Goal: Information Seeking & Learning: Find specific page/section

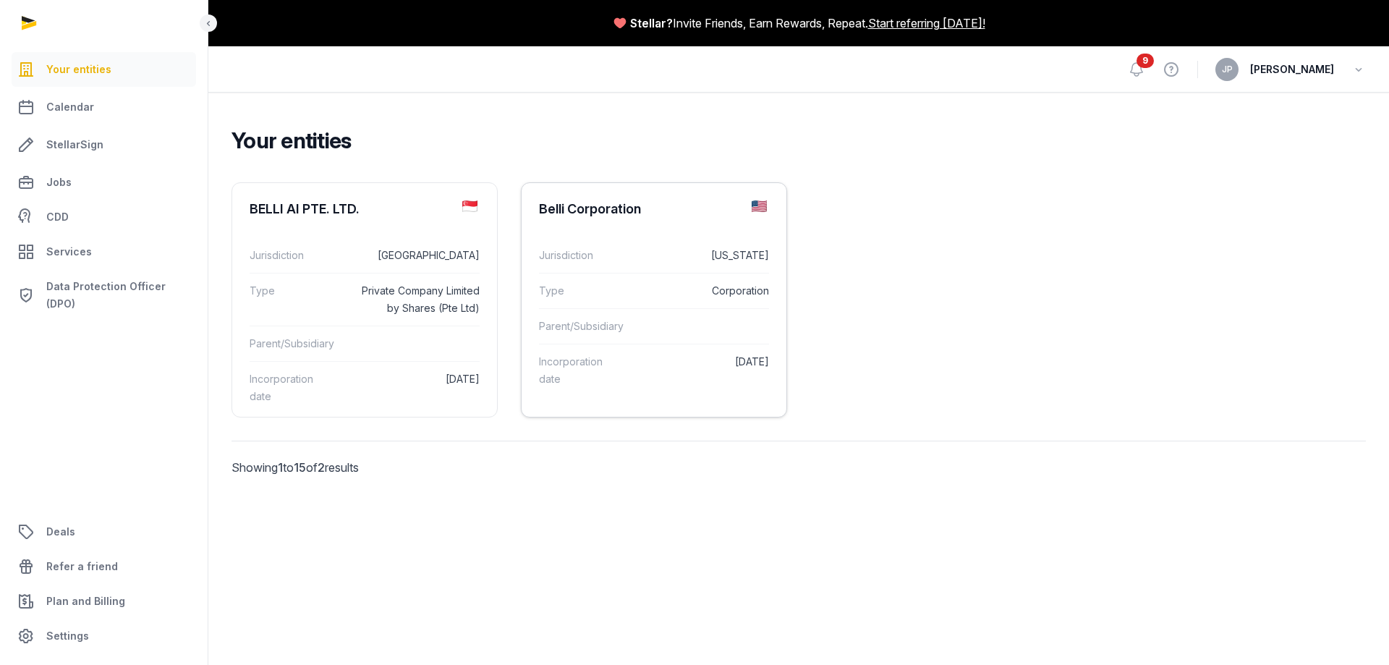
click at [634, 239] on div "Jurisdiction [US_STATE]" at bounding box center [654, 255] width 230 height 35
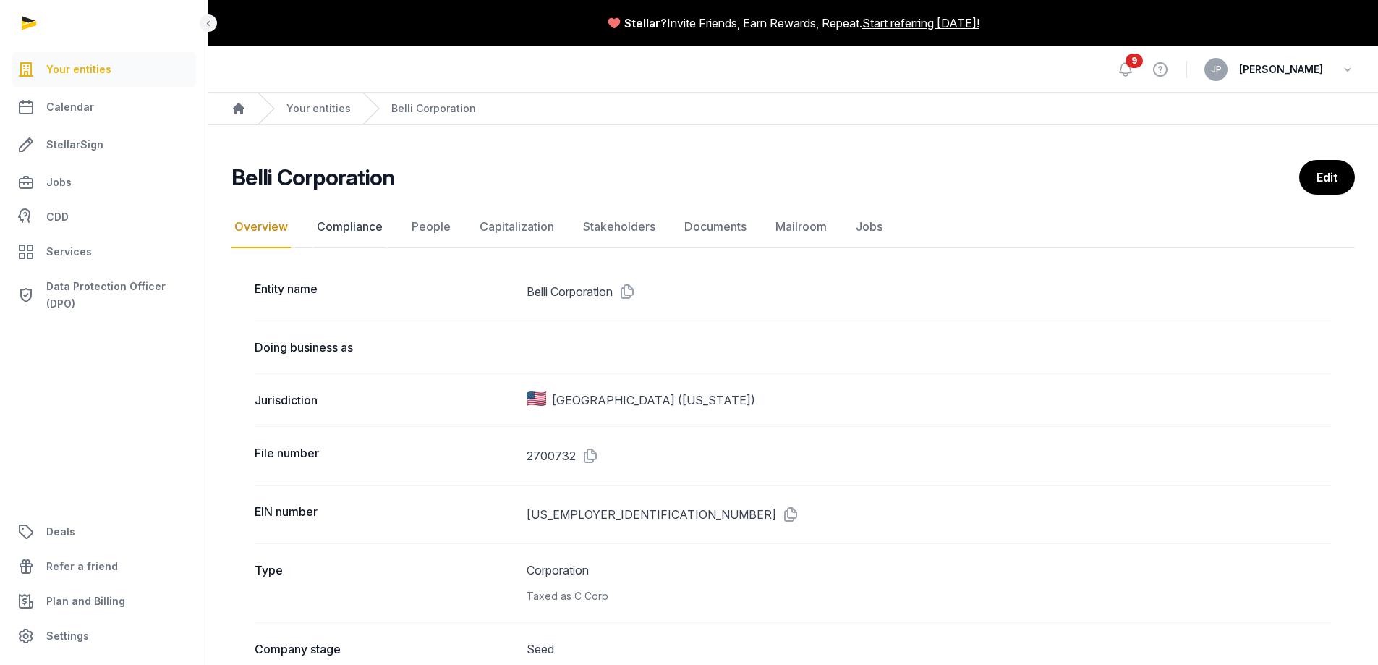
click at [362, 218] on link "Compliance" at bounding box center [350, 227] width 72 height 42
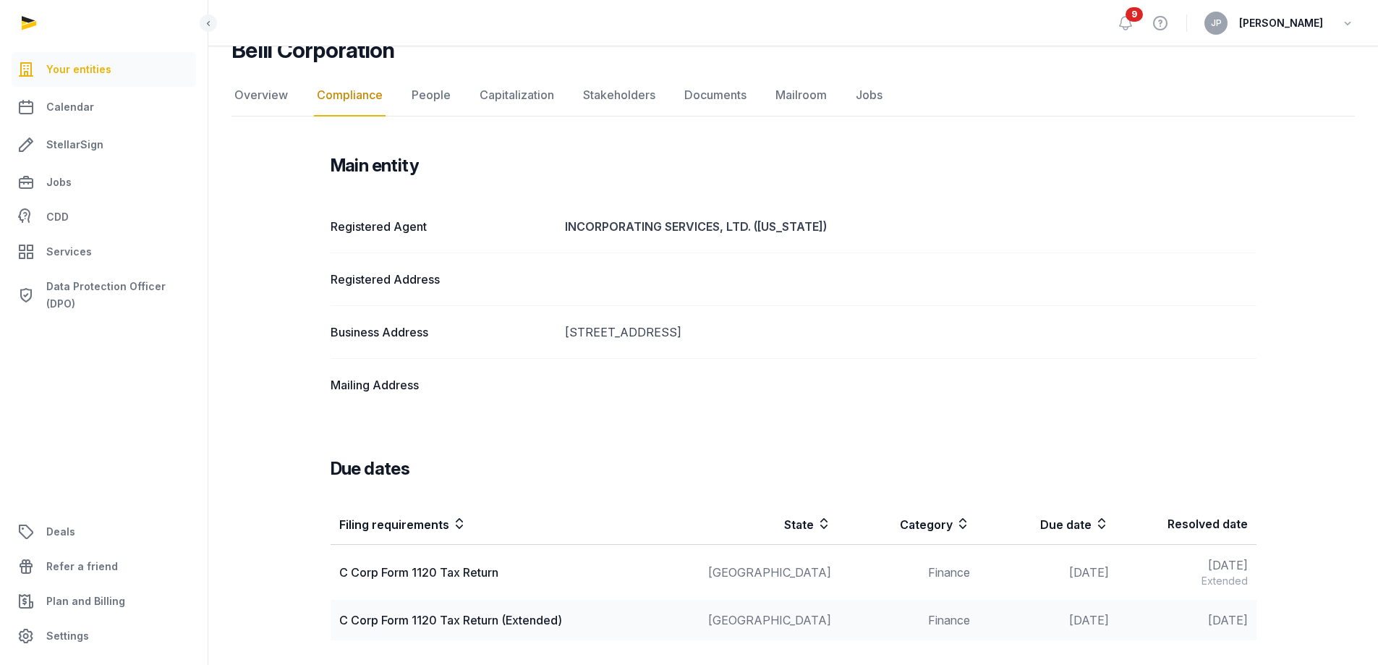
scroll to position [127, 0]
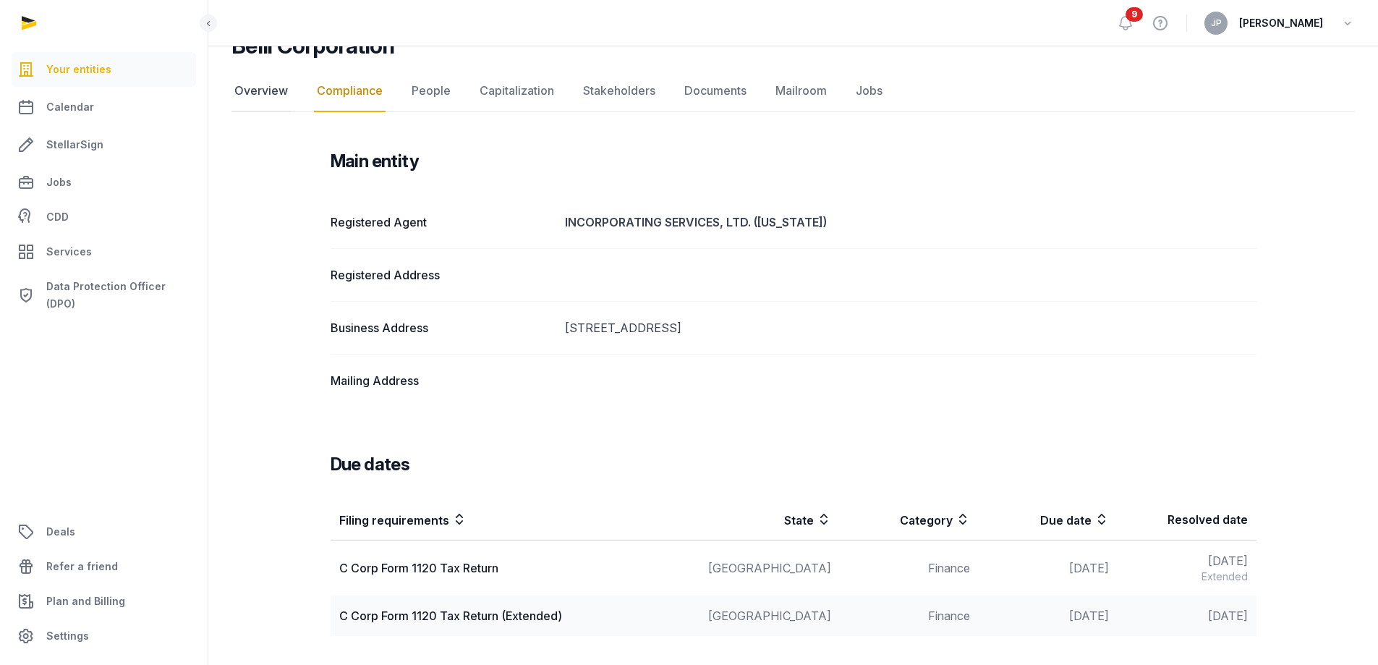
click at [254, 94] on link "Overview" at bounding box center [260, 91] width 59 height 42
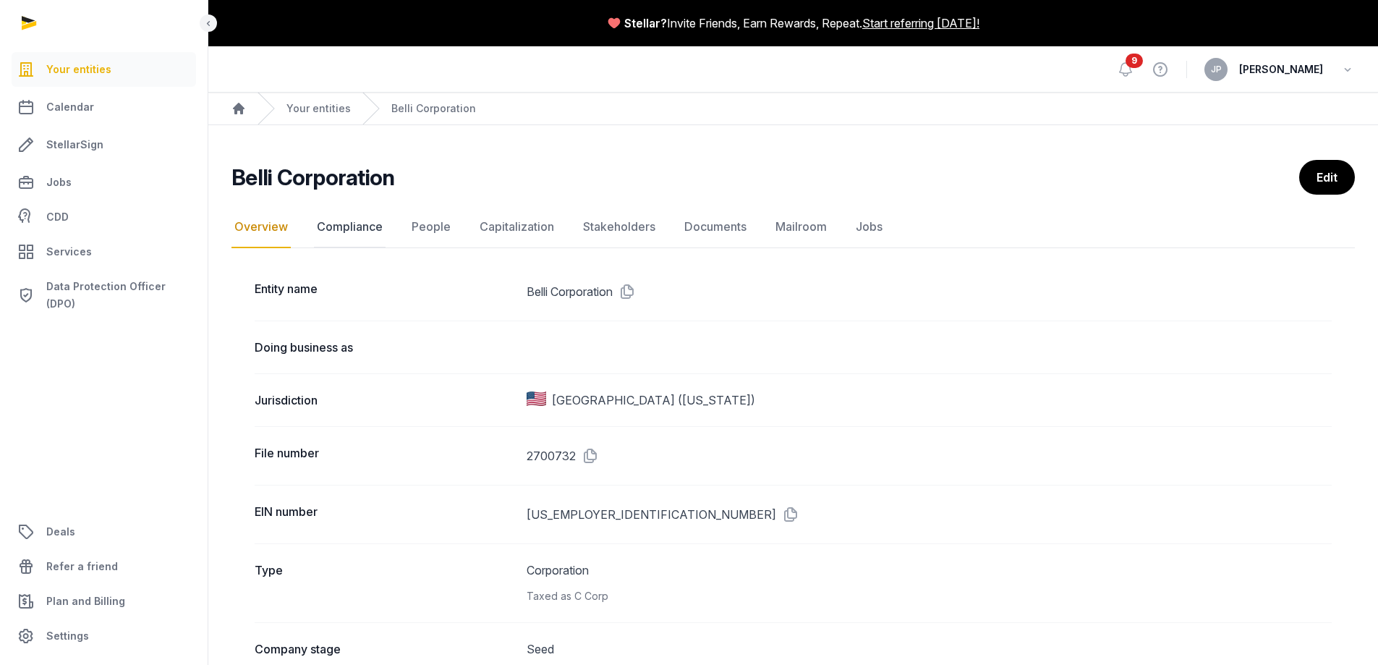
click at [377, 229] on link "Compliance" at bounding box center [350, 227] width 72 height 42
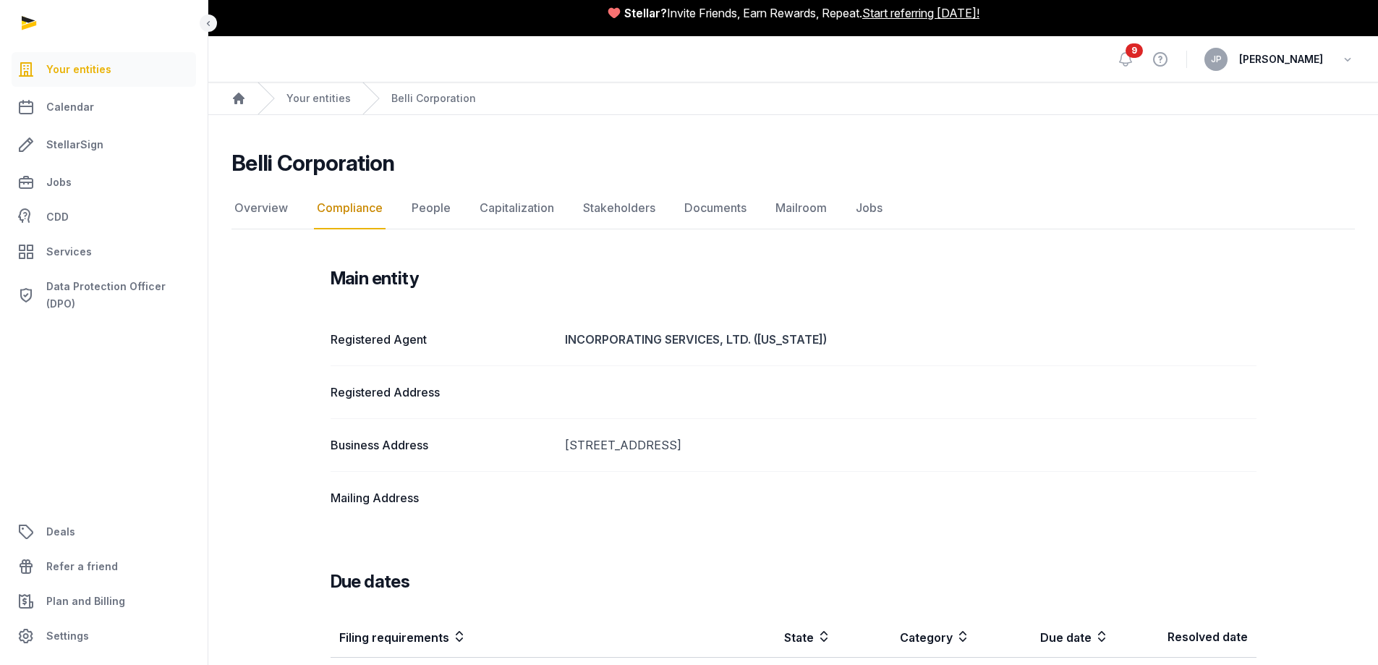
scroll to position [127, 0]
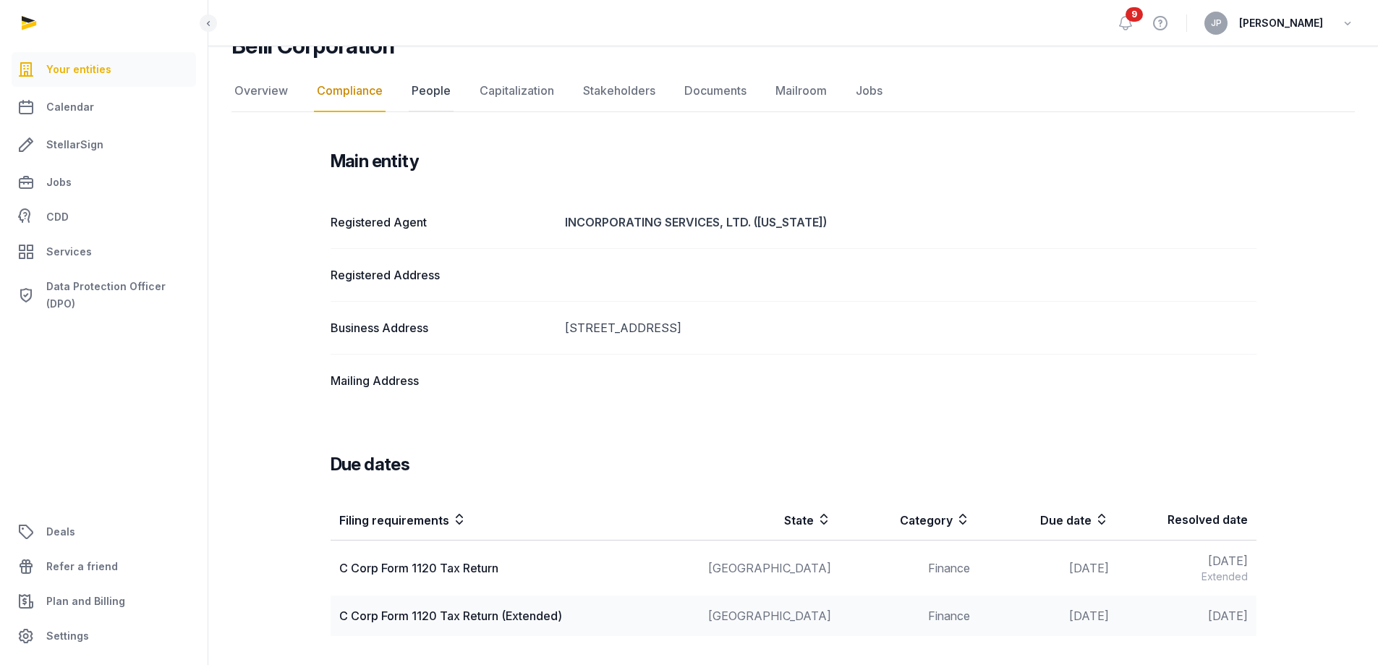
click at [420, 95] on link "People" at bounding box center [431, 91] width 45 height 42
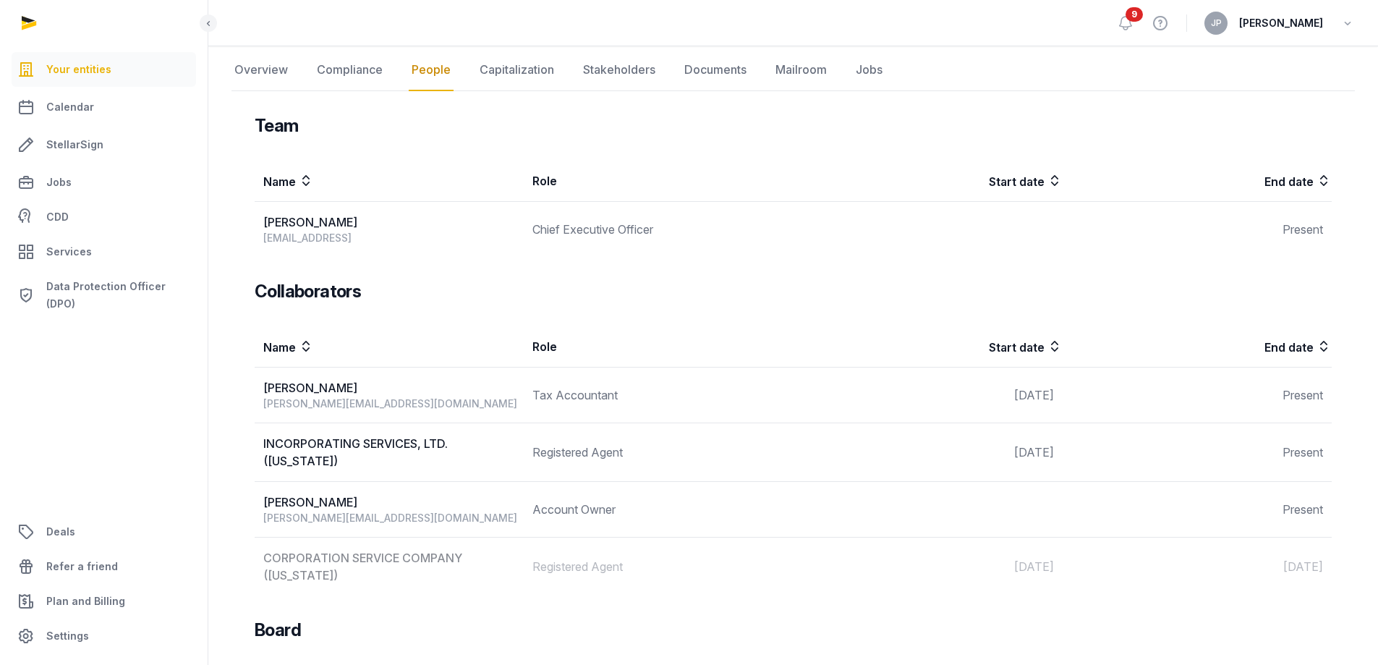
scroll to position [142, 0]
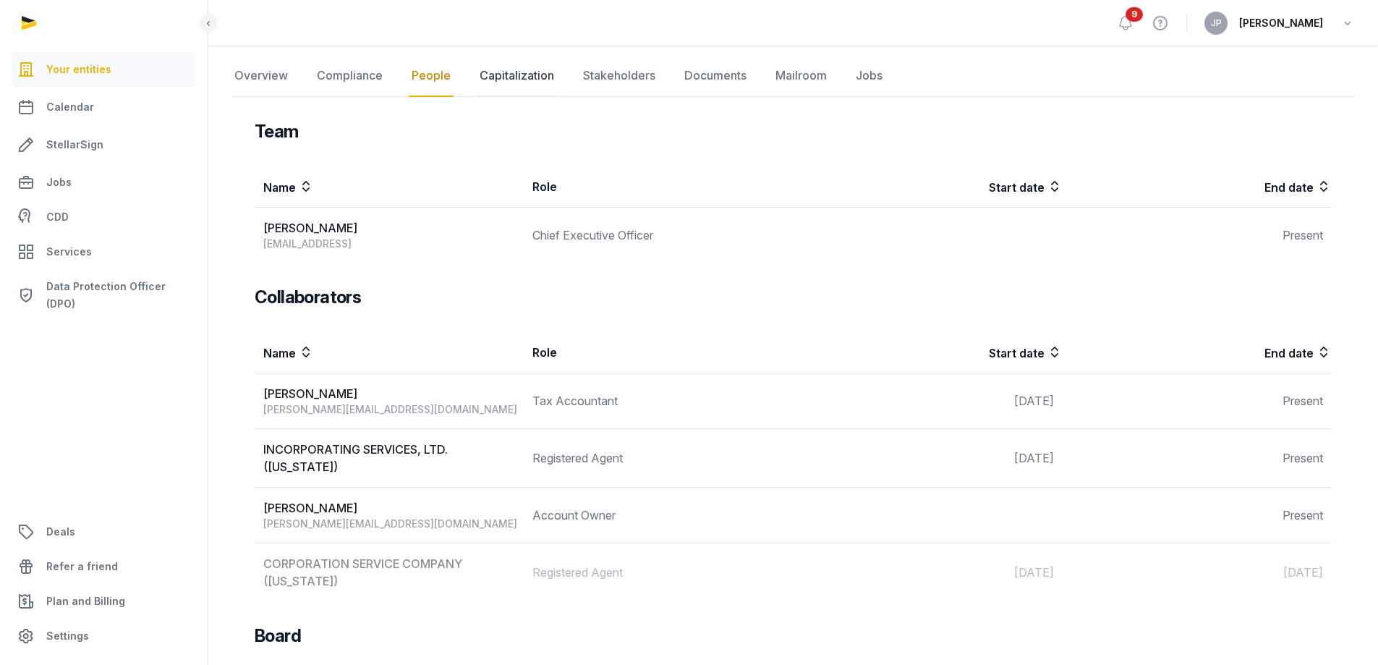
click at [514, 67] on link "Capitalization" at bounding box center [517, 76] width 80 height 42
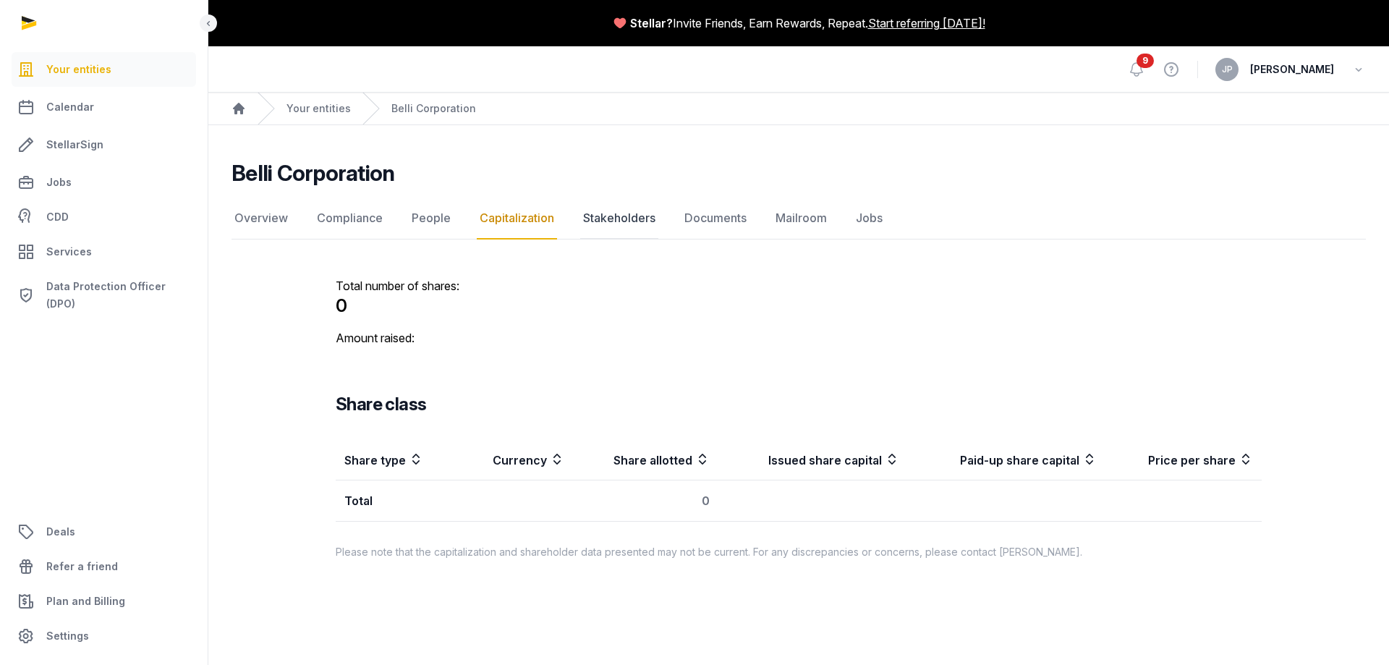
click at [619, 223] on link "Stakeholders" at bounding box center [619, 218] width 78 height 42
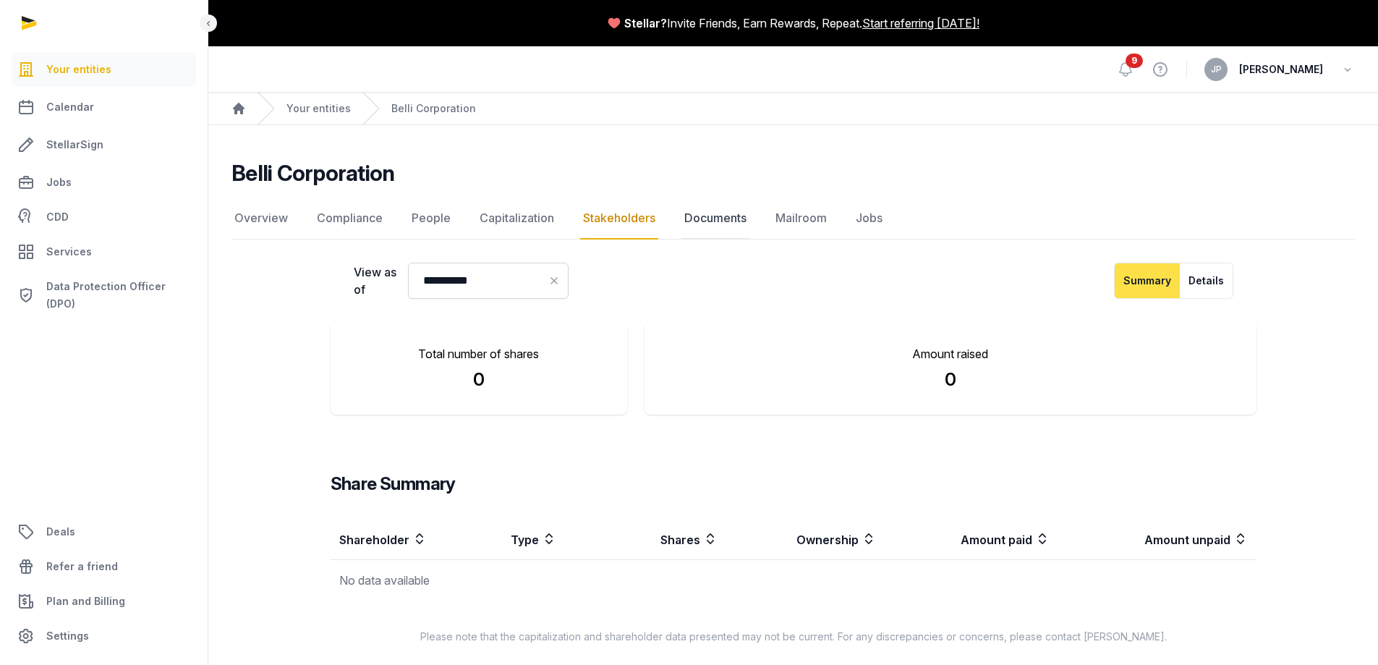
click at [715, 234] on link "Documents" at bounding box center [715, 218] width 68 height 42
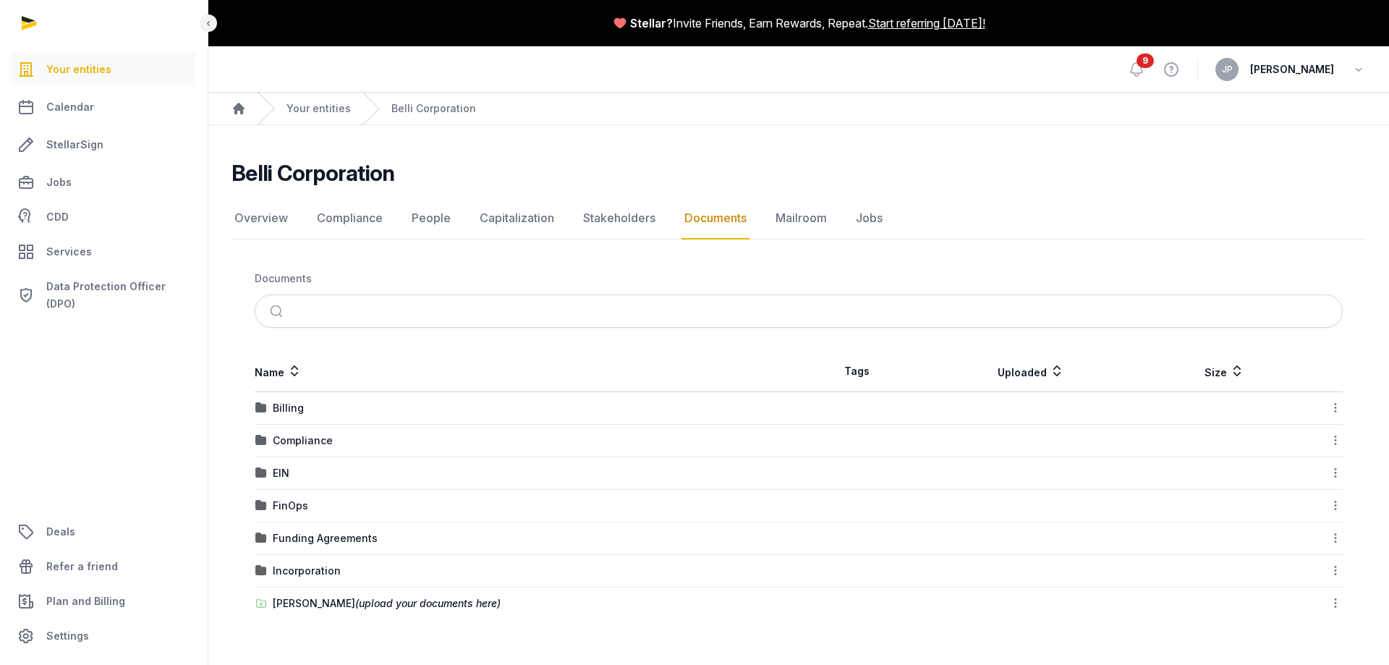
click at [390, 440] on div "Compliance" at bounding box center [526, 440] width 542 height 14
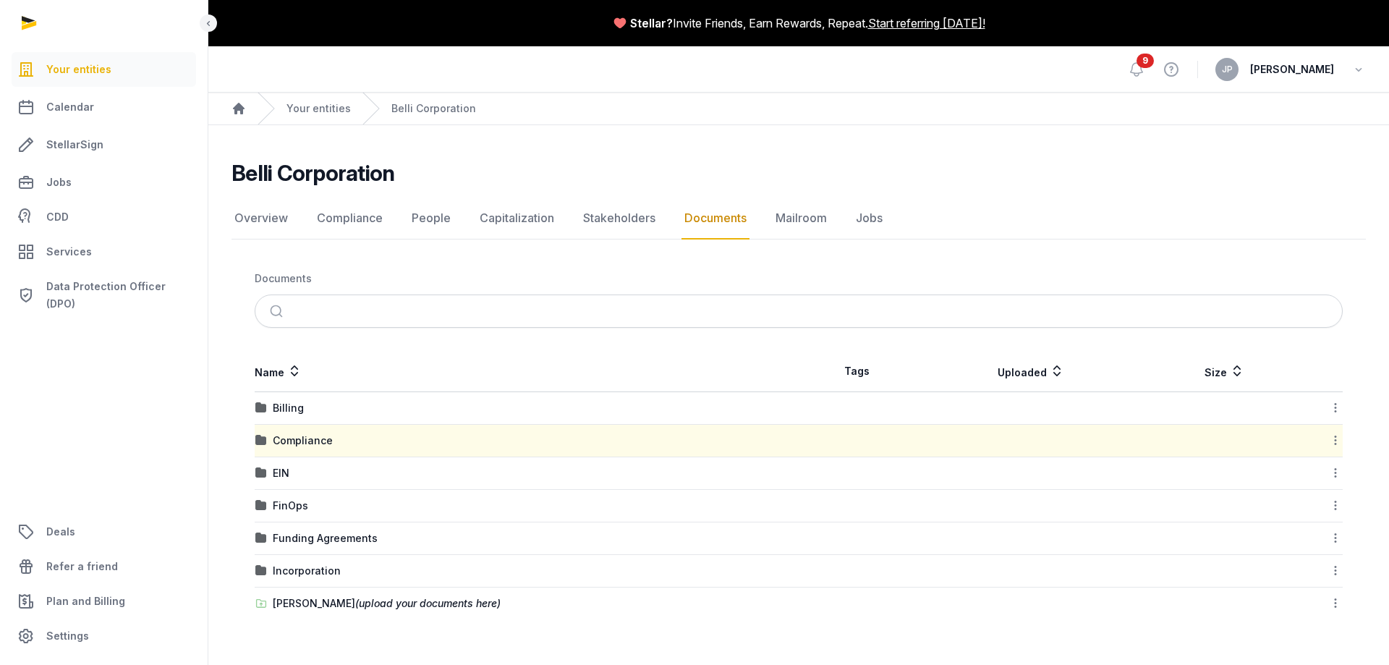
click at [390, 440] on div "Compliance" at bounding box center [526, 440] width 542 height 14
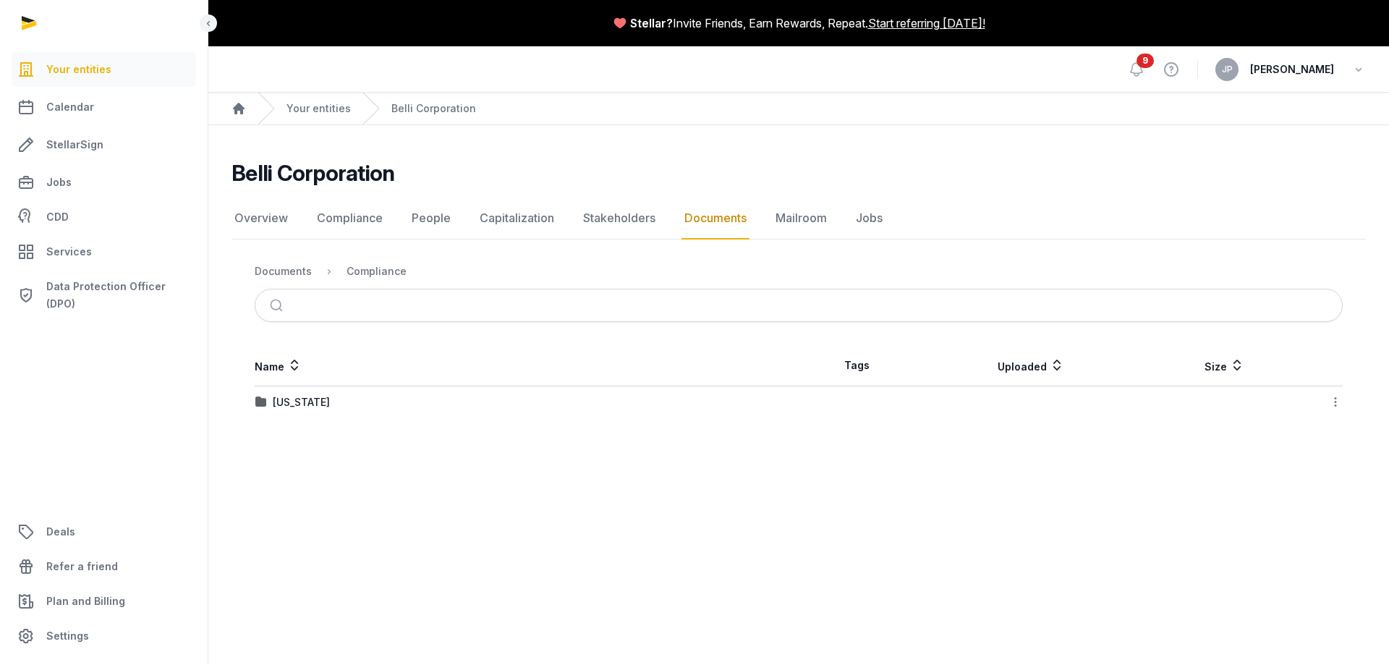
click at [362, 393] on td "[US_STATE]" at bounding box center [527, 402] width 544 height 33
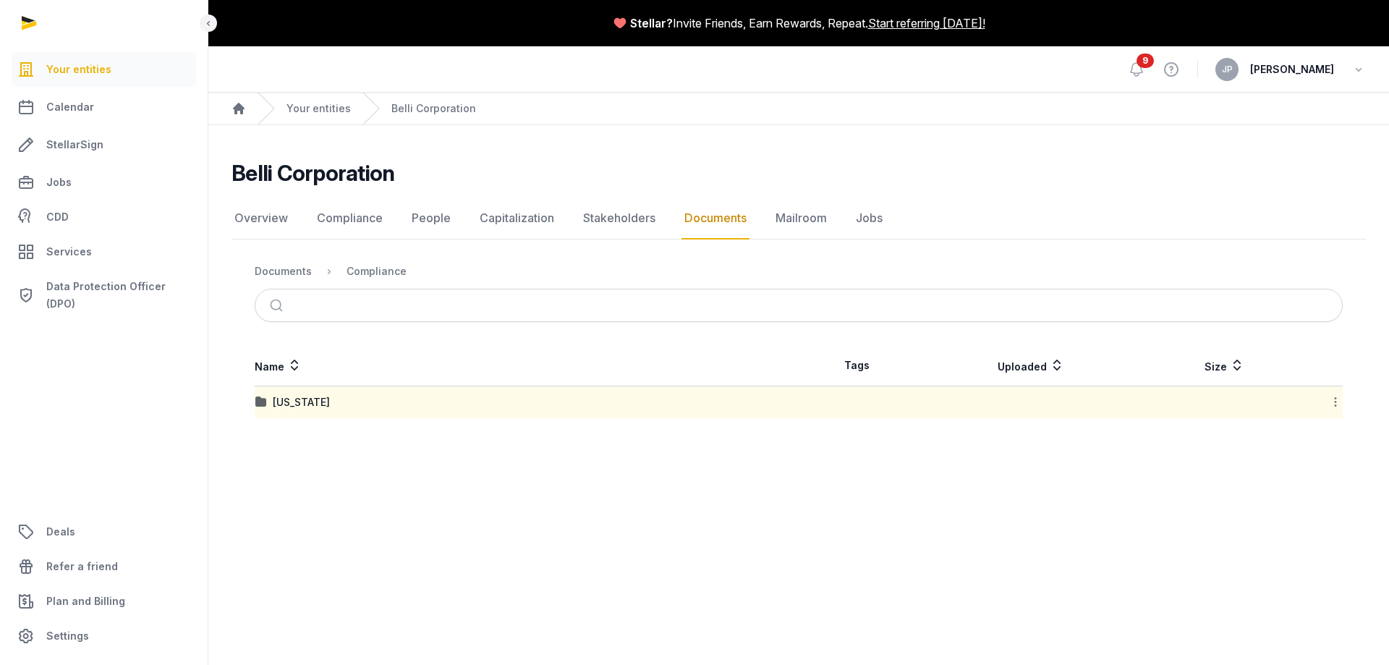
click at [362, 393] on td "[US_STATE]" at bounding box center [527, 402] width 544 height 33
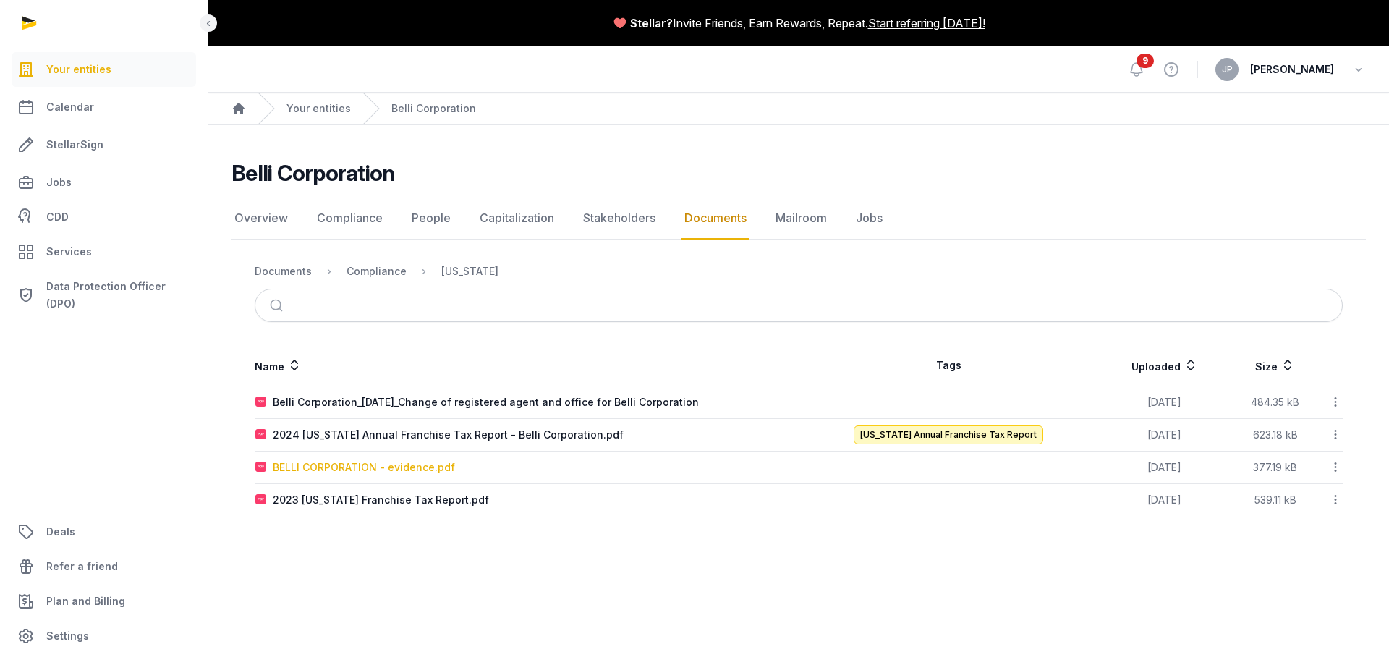
click at [375, 468] on div "BELLI CORPORATION - evidence.pdf" at bounding box center [364, 467] width 182 height 14
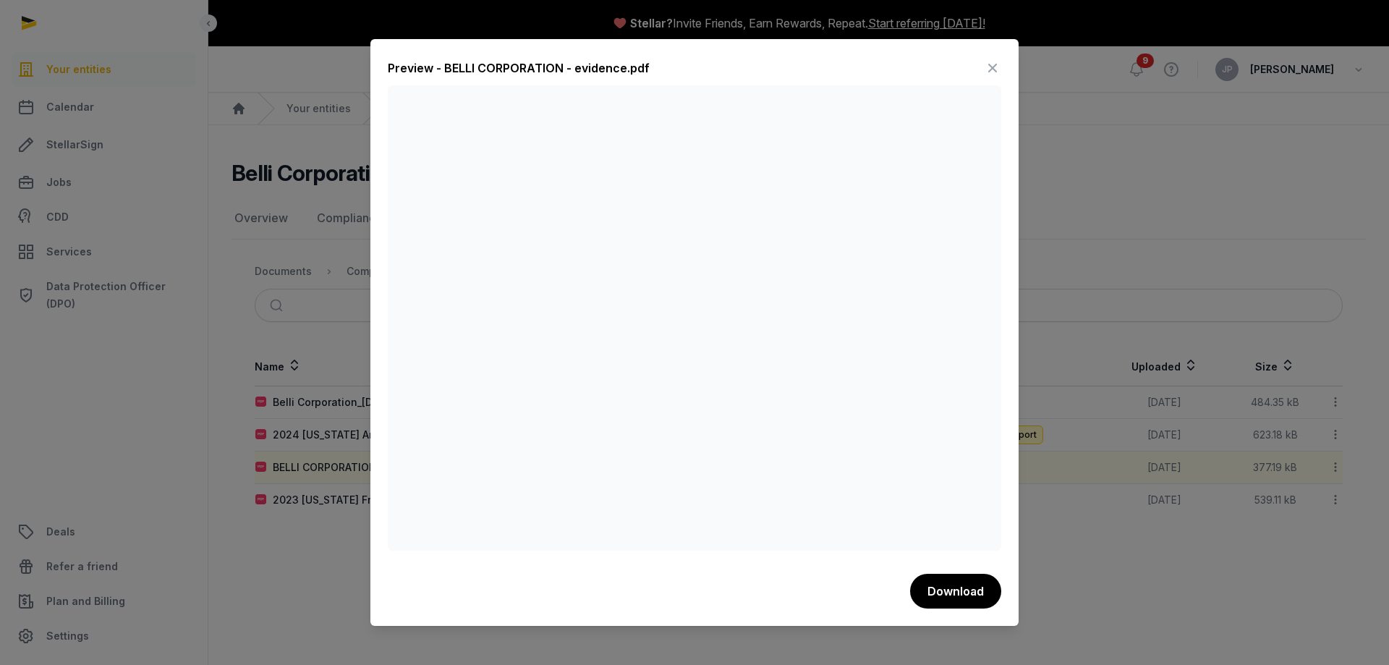
click at [1112, 596] on div at bounding box center [694, 332] width 1389 height 665
click at [989, 67] on icon at bounding box center [992, 67] width 17 height 23
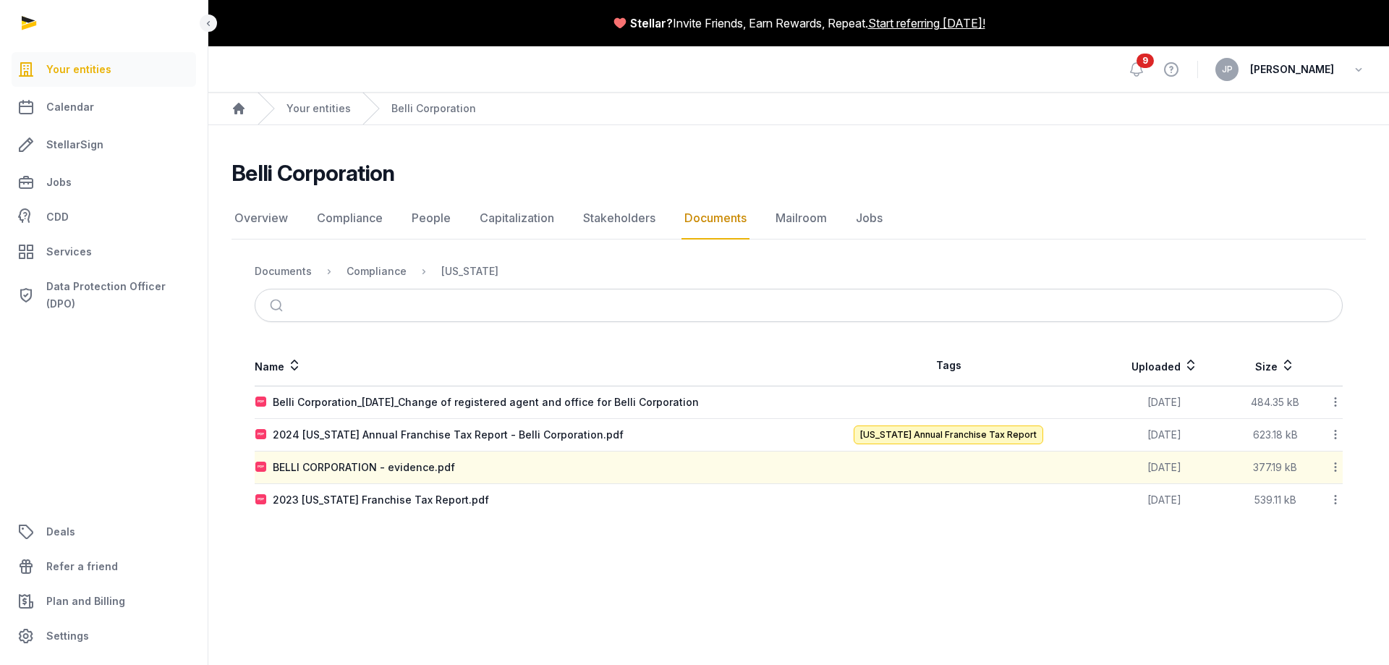
click at [518, 506] on div "2023 [US_STATE] Franchise Tax Report.pdf" at bounding box center [526, 500] width 542 height 14
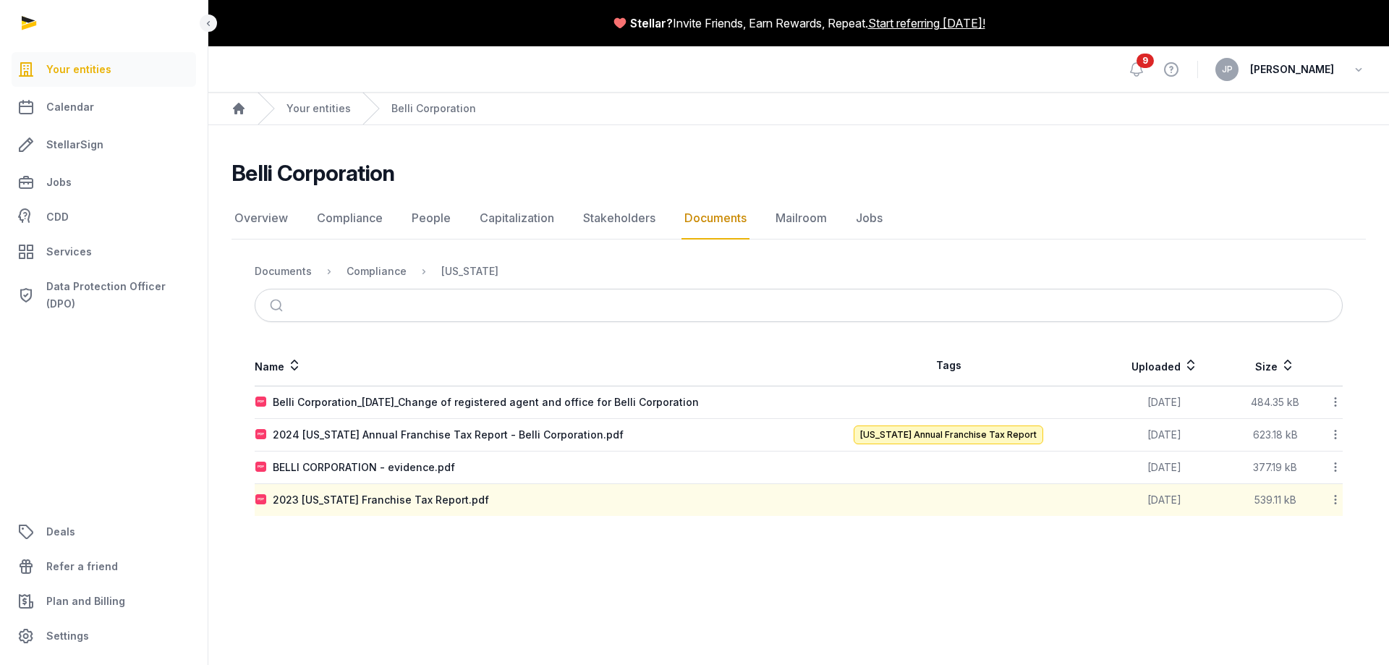
click at [518, 506] on div "2023 [US_STATE] Franchise Tax Report.pdf" at bounding box center [526, 500] width 542 height 14
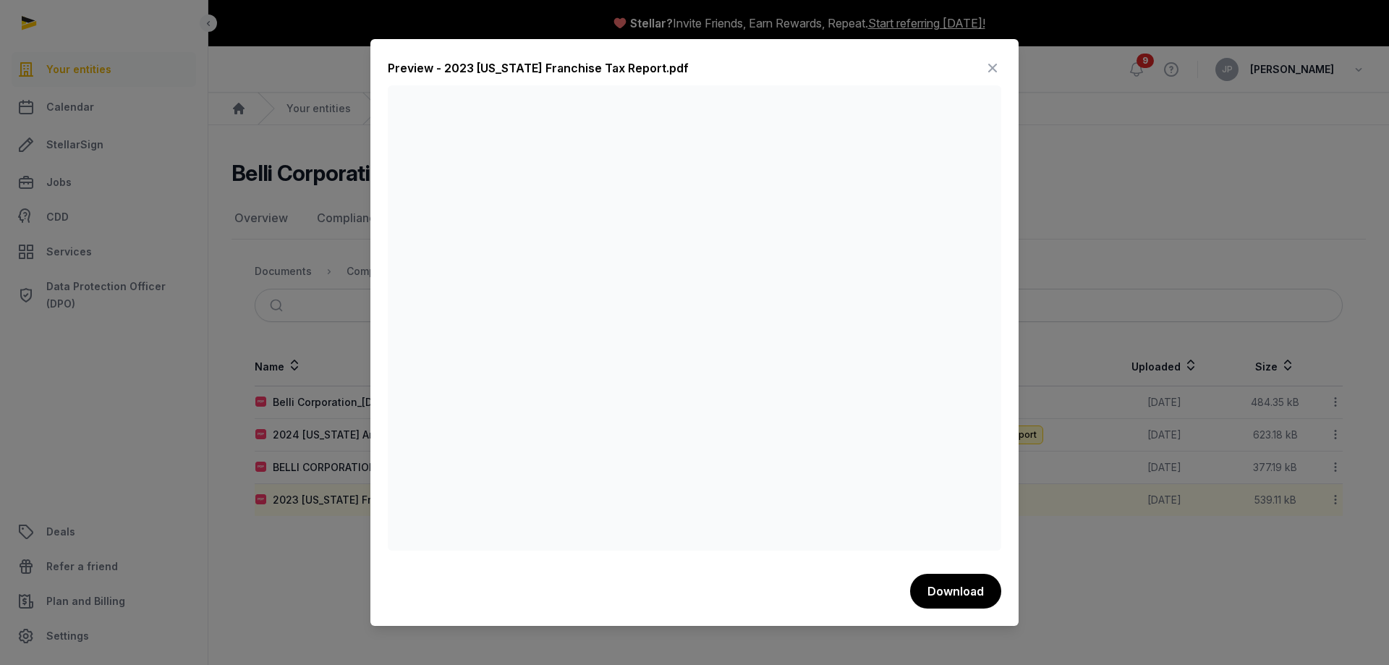
click at [1074, 228] on div at bounding box center [694, 332] width 1389 height 665
click at [995, 56] on icon at bounding box center [992, 67] width 17 height 23
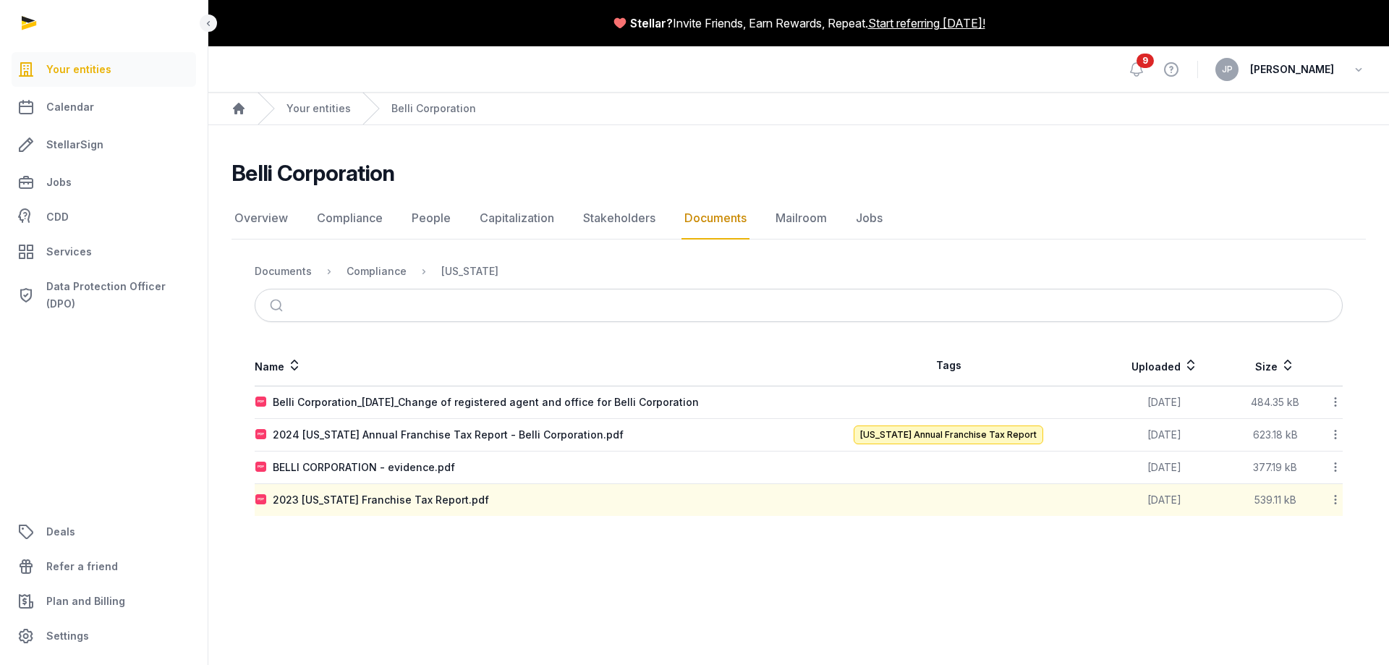
click at [677, 431] on div "2024 [US_STATE] Annual Franchise Tax Report - Belli Corporation.pdf" at bounding box center [526, 434] width 542 height 14
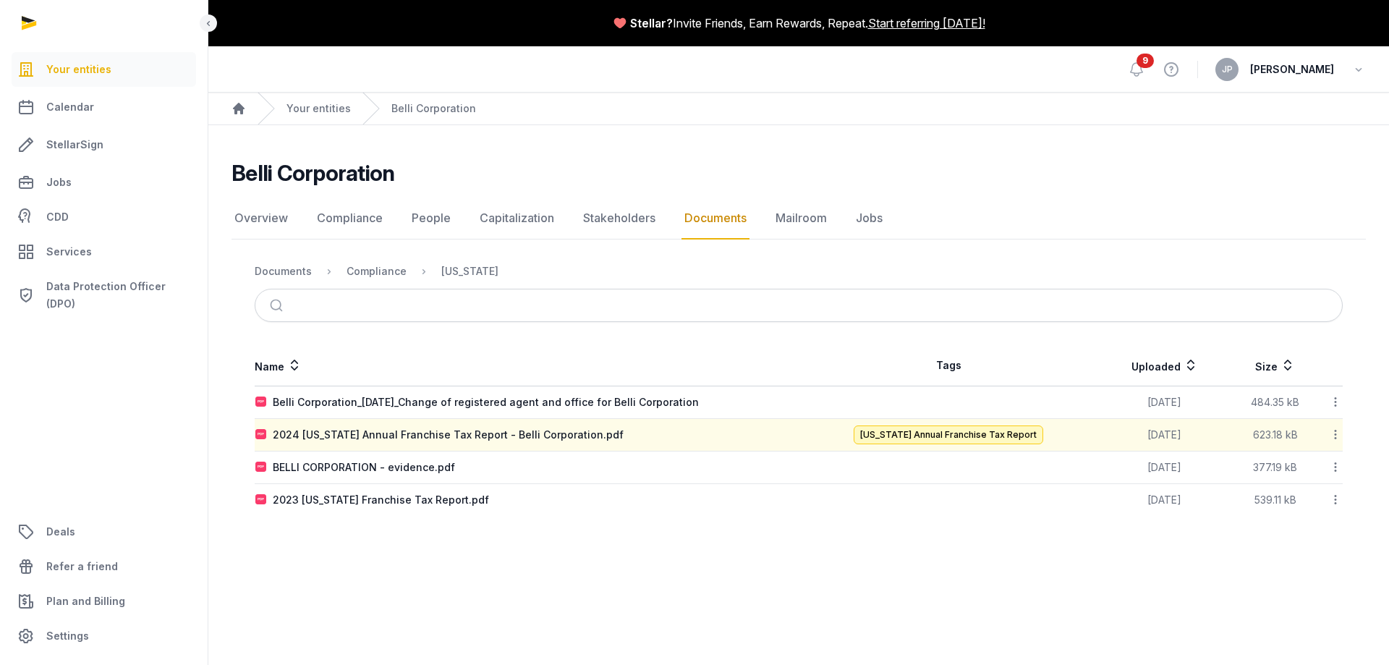
click at [677, 431] on div "2024 [US_STATE] Annual Franchise Tax Report - Belli Corporation.pdf" at bounding box center [526, 434] width 542 height 14
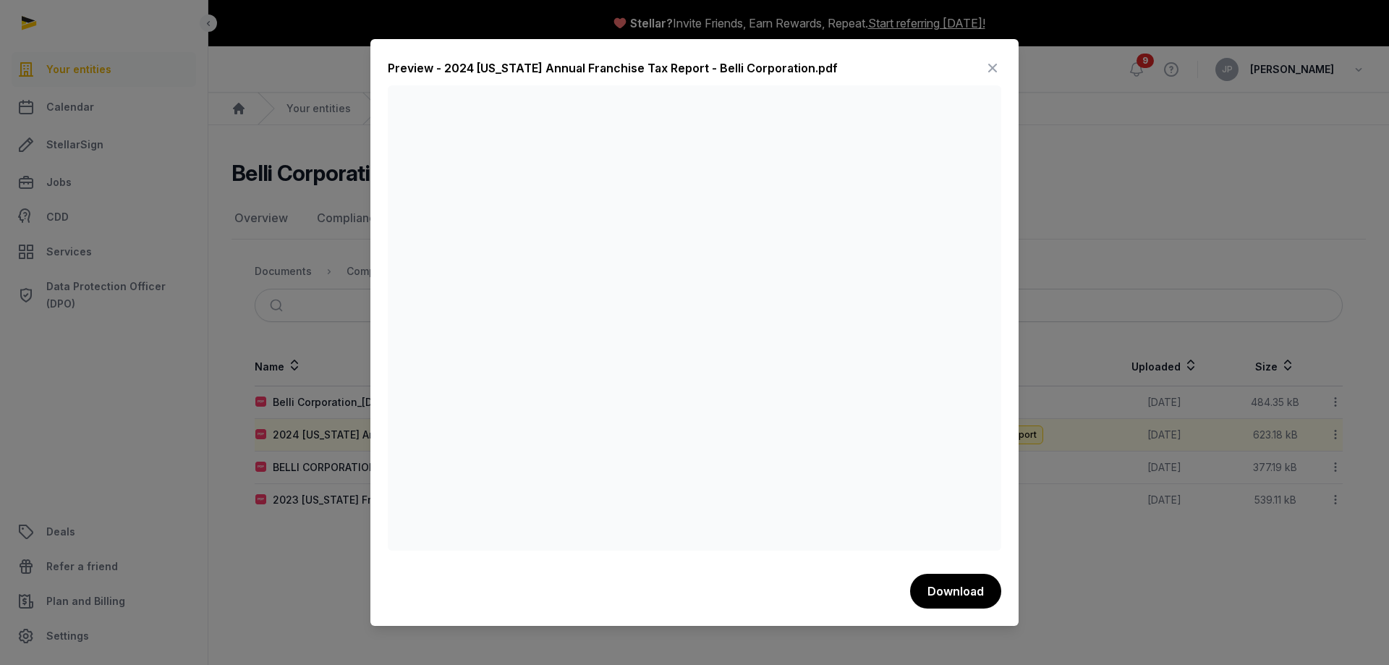
click at [992, 71] on icon at bounding box center [992, 67] width 17 height 23
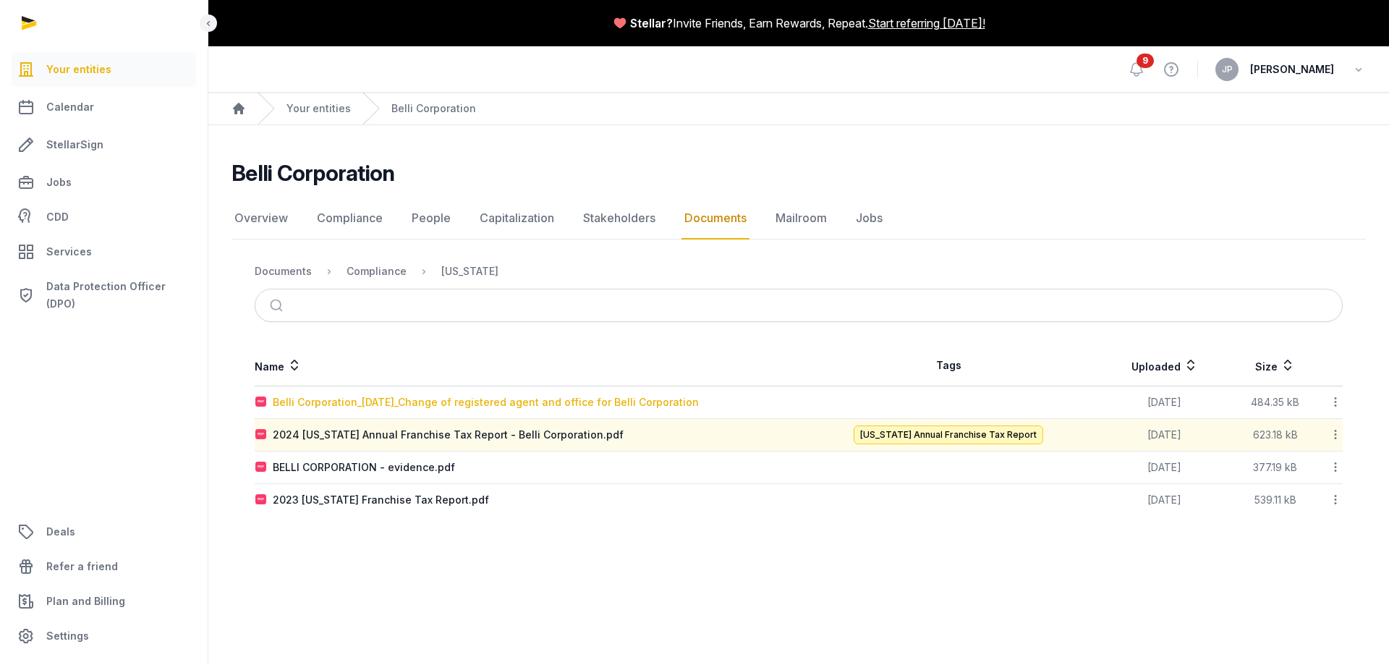
click at [498, 407] on div "Belli Corporation_[DATE]_Change of registered agent and office for Belli Corpor…" at bounding box center [486, 402] width 426 height 14
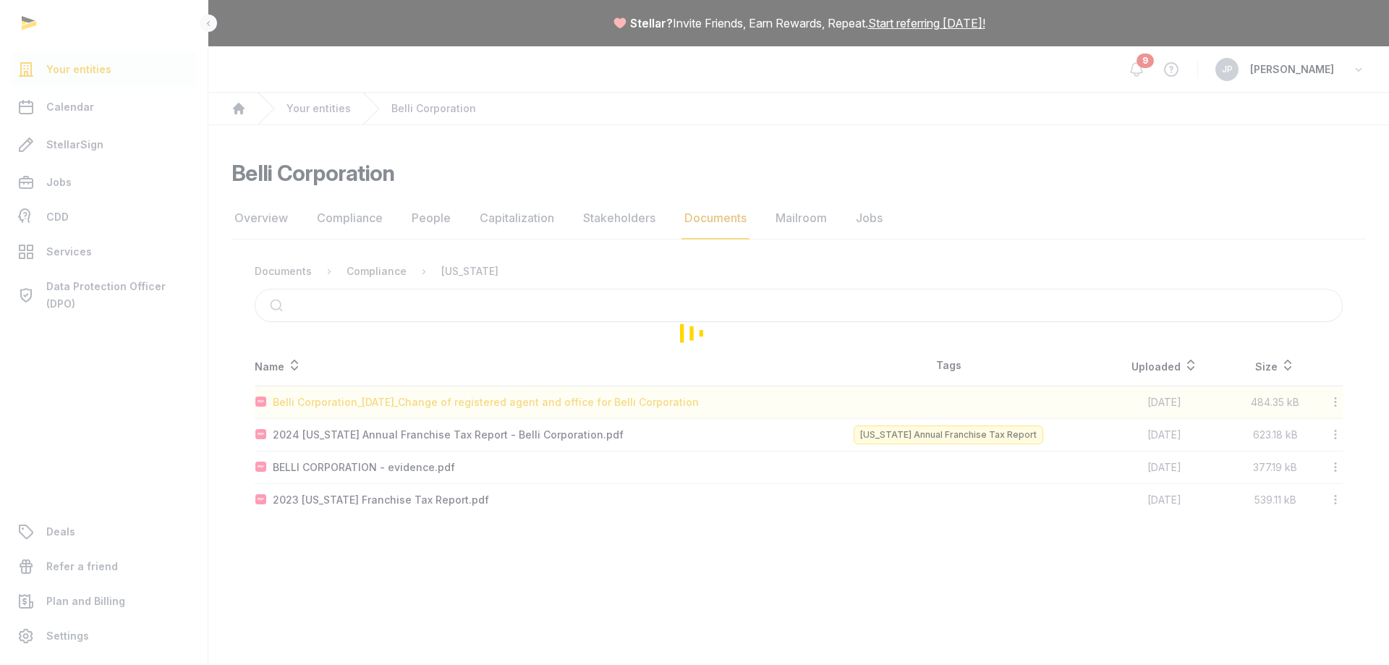
click at [498, 407] on div "Loading" at bounding box center [694, 332] width 1389 height 665
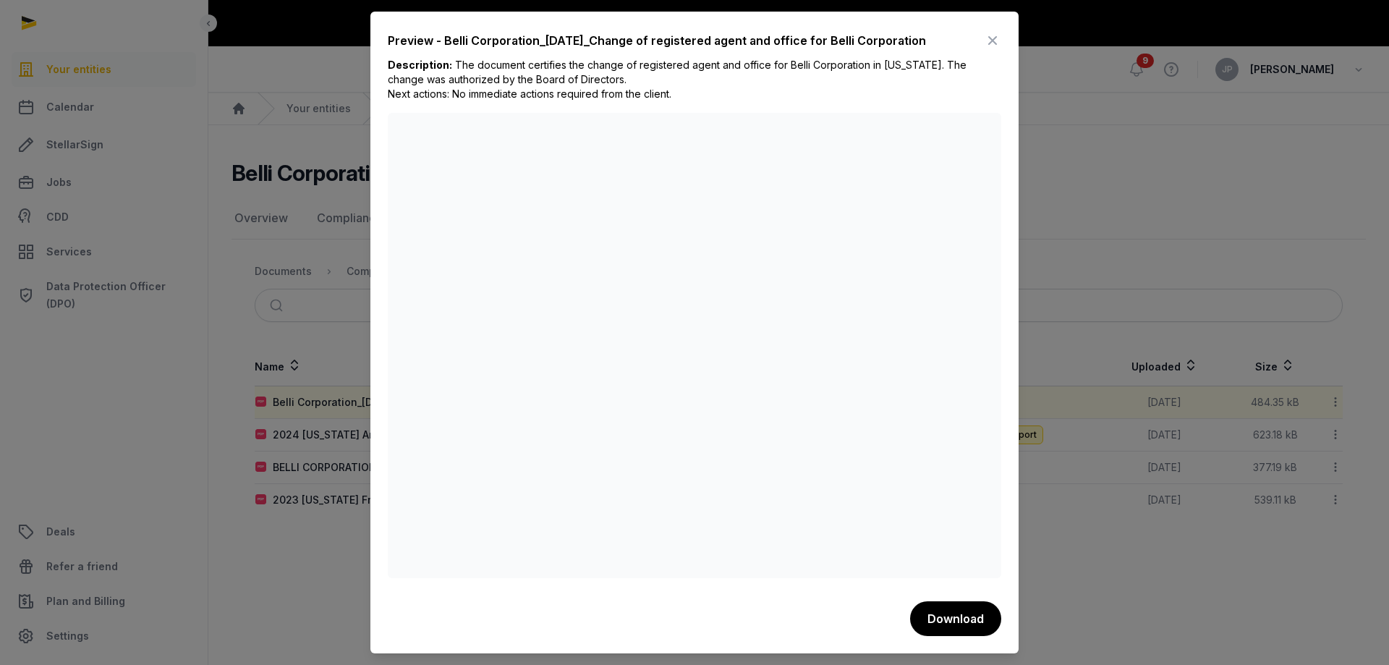
drag, startPoint x: 1001, startPoint y: 35, endPoint x: 984, endPoint y: 45, distance: 19.7
click at [999, 38] on div "Preview - Belli Corporation_[DATE]_Change of registered agent and office for Be…" at bounding box center [694, 333] width 648 height 642
click at [983, 34] on div "Preview - Belli Corporation_[DATE]_Change of registered agent and office for Be…" at bounding box center [694, 43] width 613 height 29
click at [1000, 35] on icon at bounding box center [992, 40] width 17 height 23
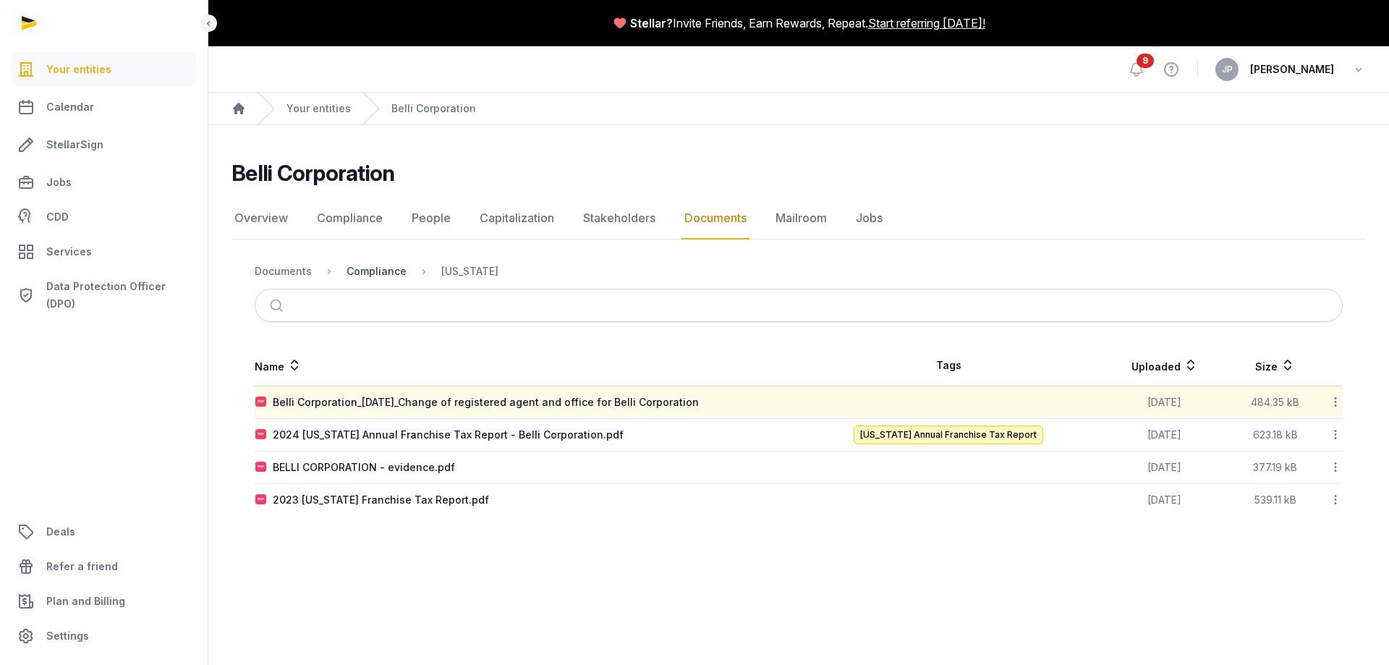
click at [378, 271] on div "Compliance" at bounding box center [376, 271] width 60 height 14
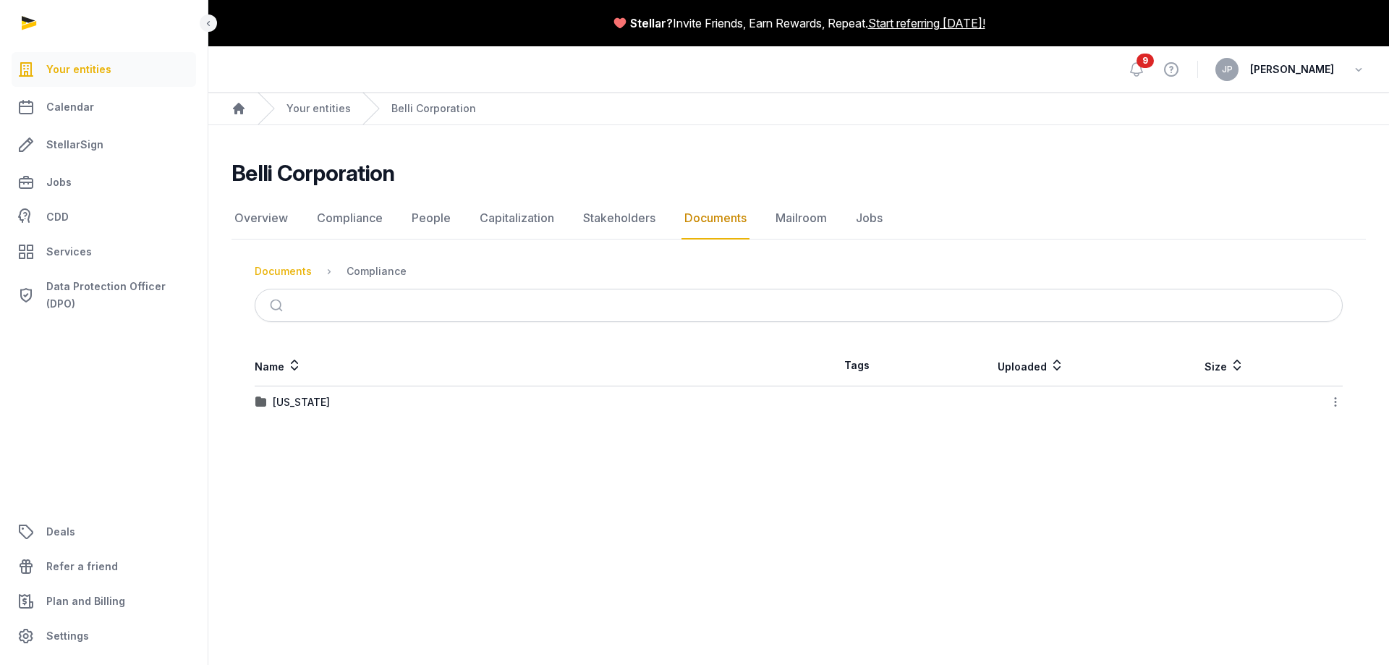
click at [286, 271] on div "Documents" at bounding box center [283, 271] width 57 height 14
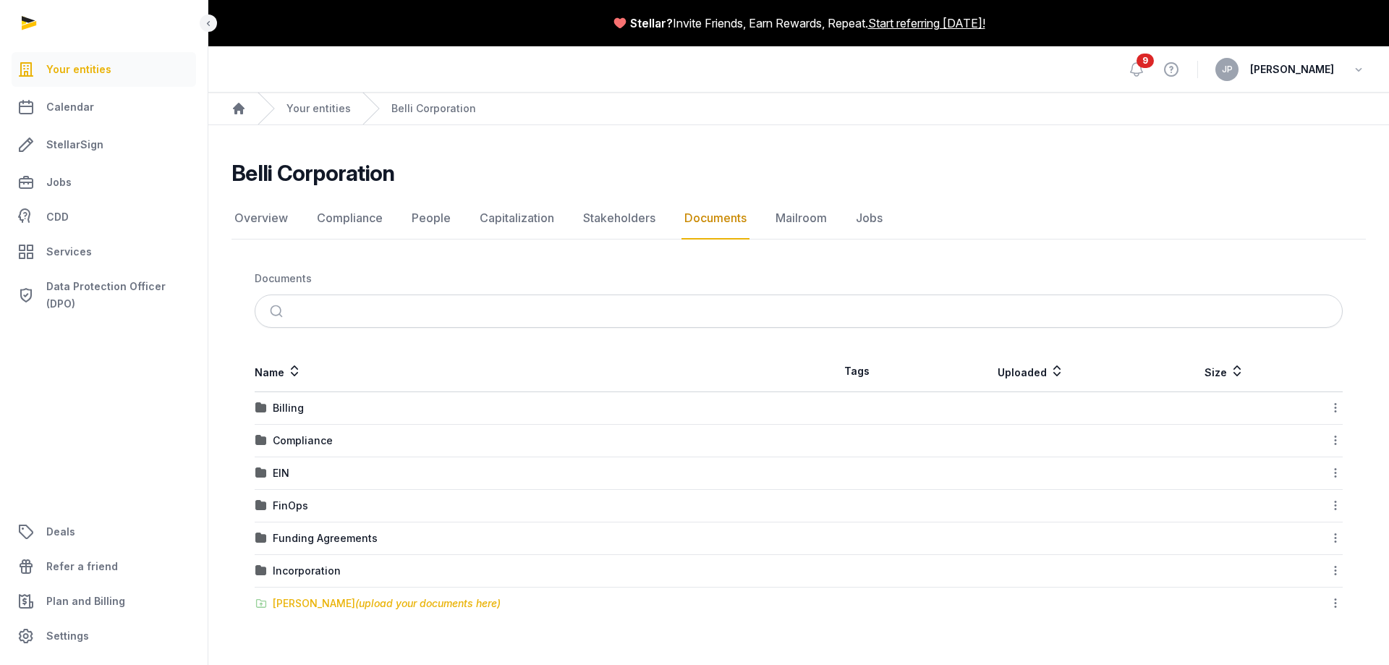
click at [396, 604] on span "(upload your documents here)" at bounding box center [427, 603] width 145 height 12
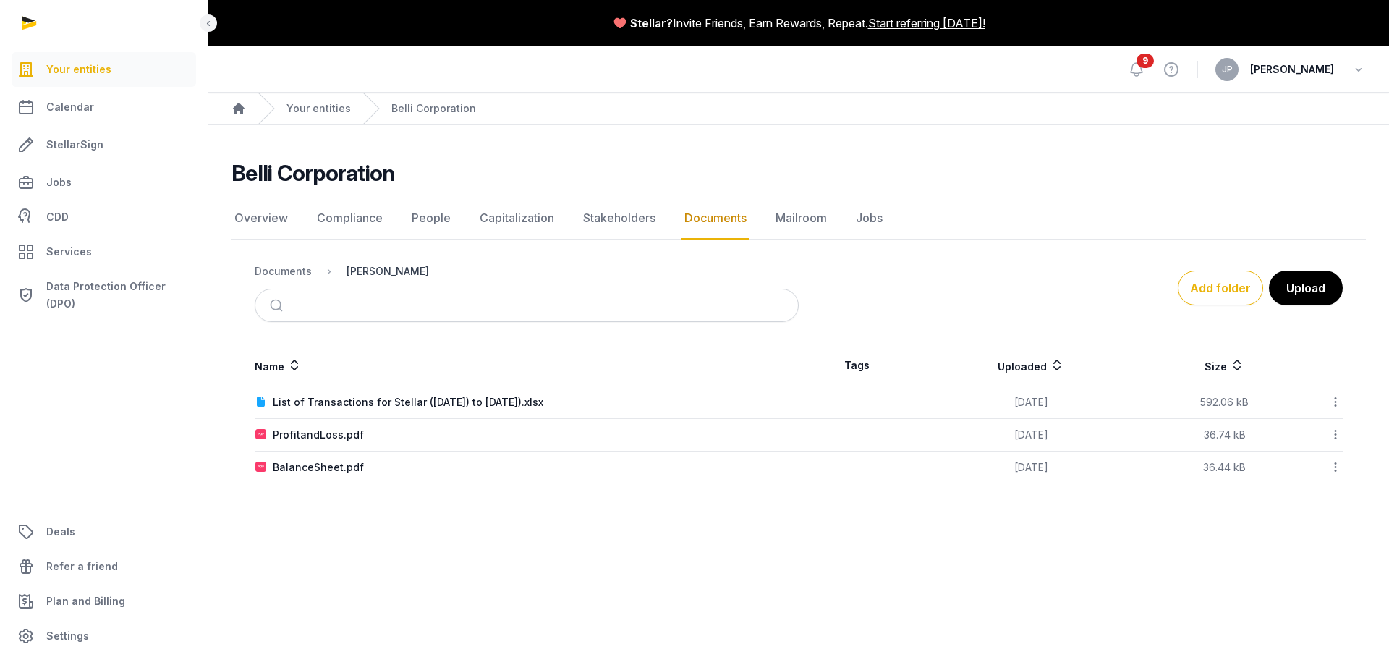
click at [376, 273] on div "[PERSON_NAME]" at bounding box center [387, 271] width 82 height 14
click at [283, 278] on div "Documents" at bounding box center [283, 271] width 57 height 14
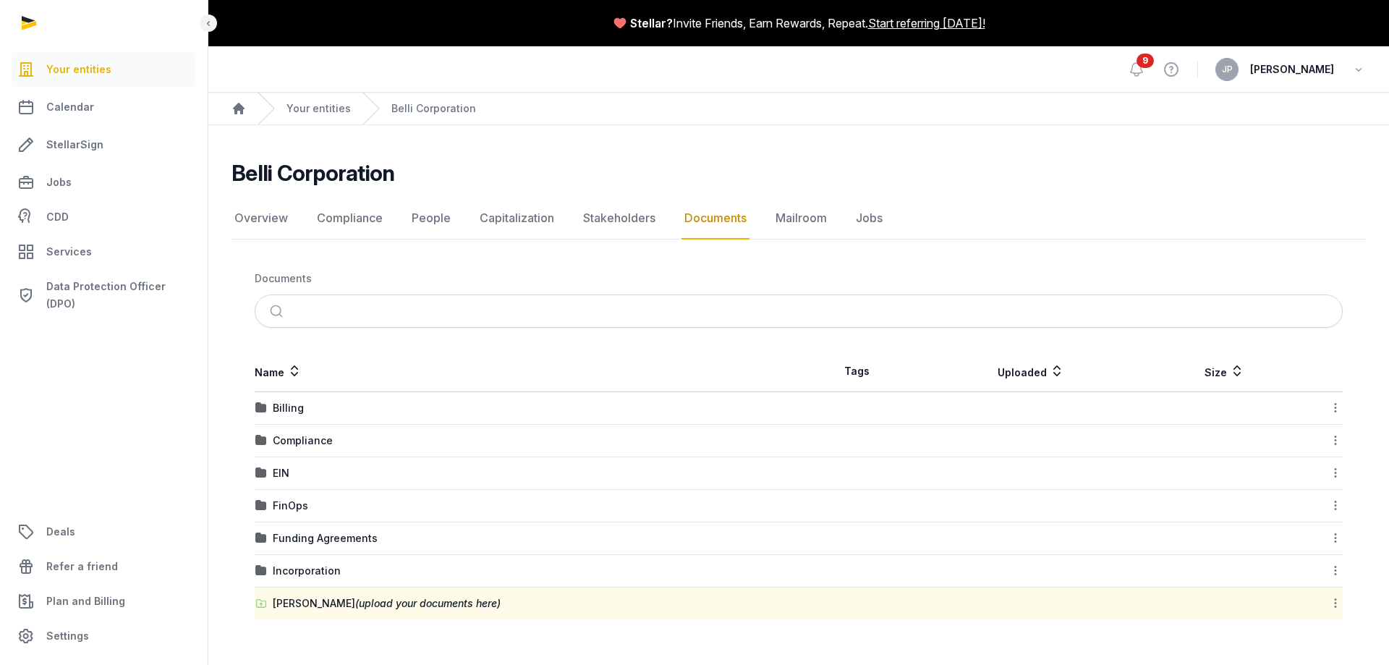
click at [306, 561] on td "Incorporation" at bounding box center [527, 571] width 544 height 33
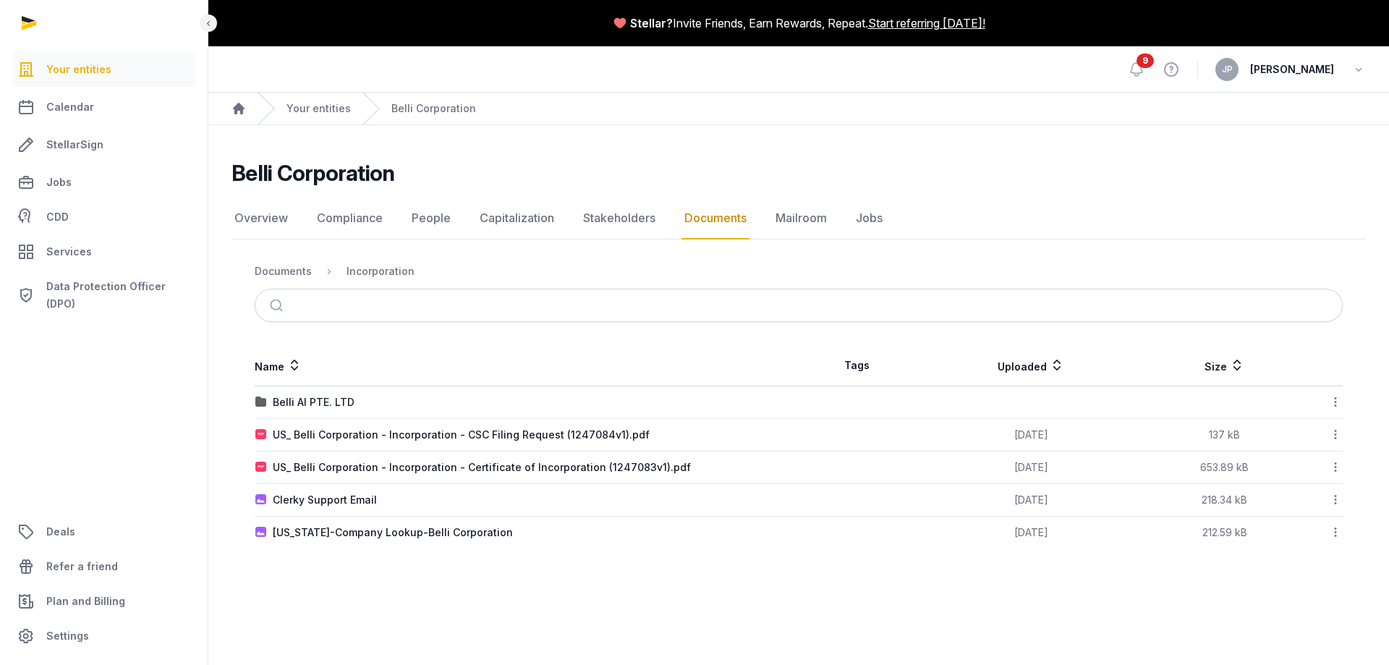
click at [384, 454] on td "US_ Belli Corporation - Incorporation - Certificate of Incorporation (1247083v1…" at bounding box center [527, 467] width 544 height 33
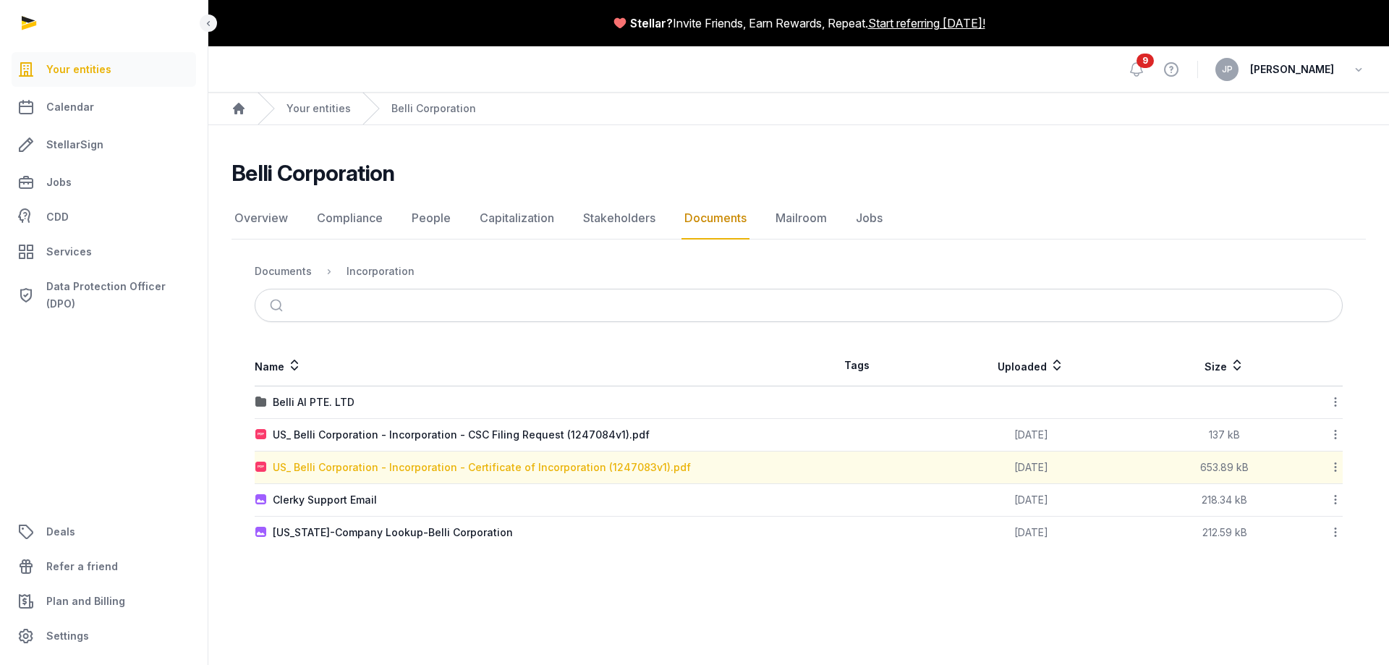
click at [378, 468] on div "US_ Belli Corporation - Incorporation - Certificate of Incorporation (1247083v1…" at bounding box center [482, 467] width 418 height 14
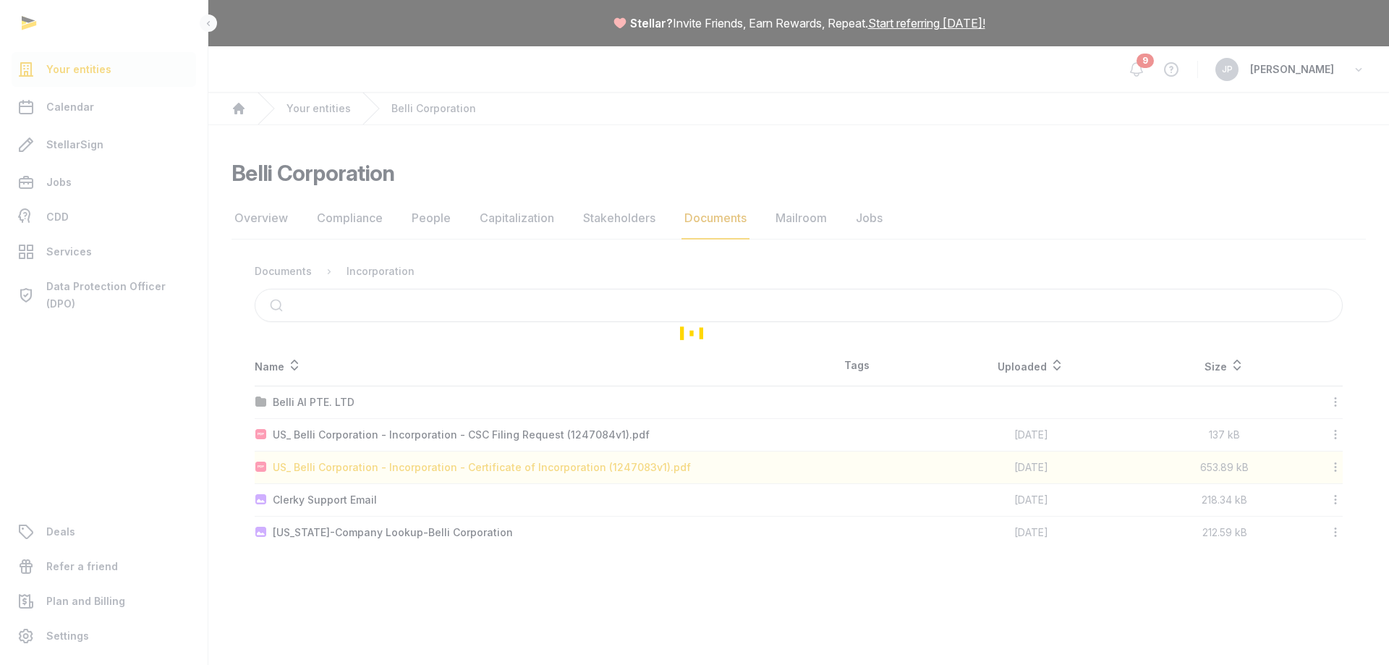
click at [378, 468] on div "Loading" at bounding box center [694, 332] width 1389 height 665
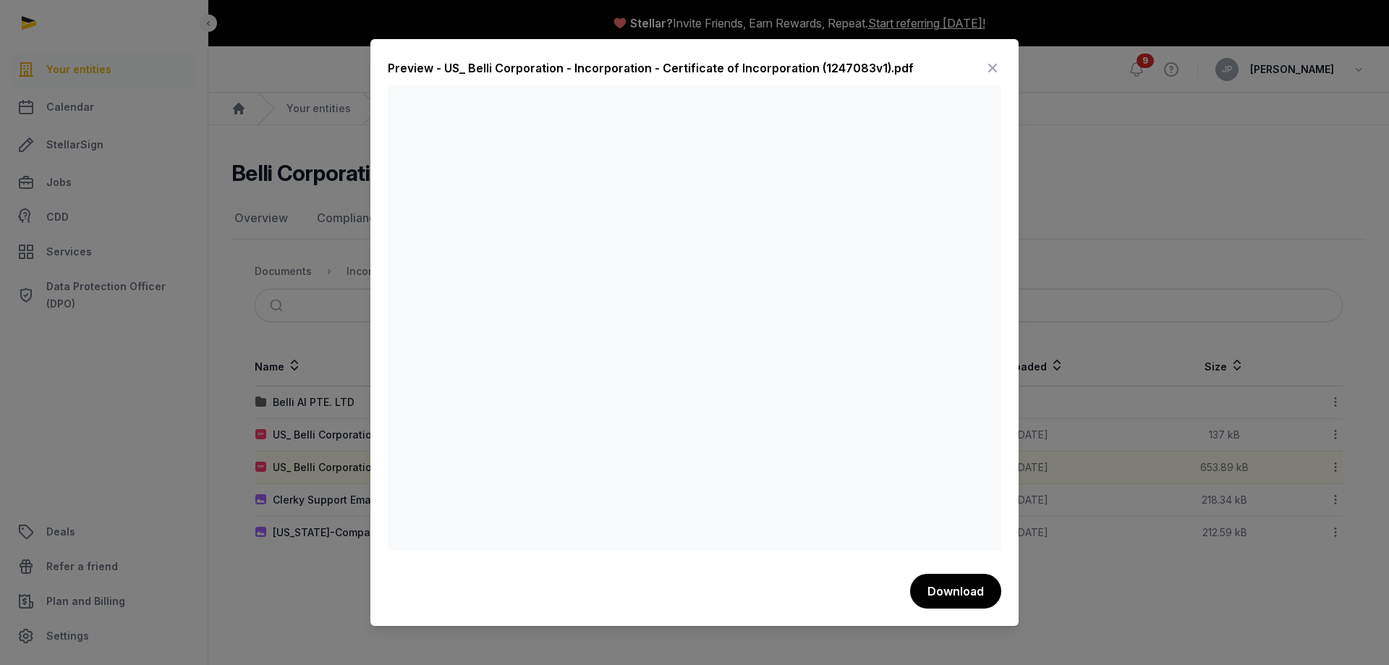
click at [994, 67] on icon at bounding box center [992, 67] width 17 height 23
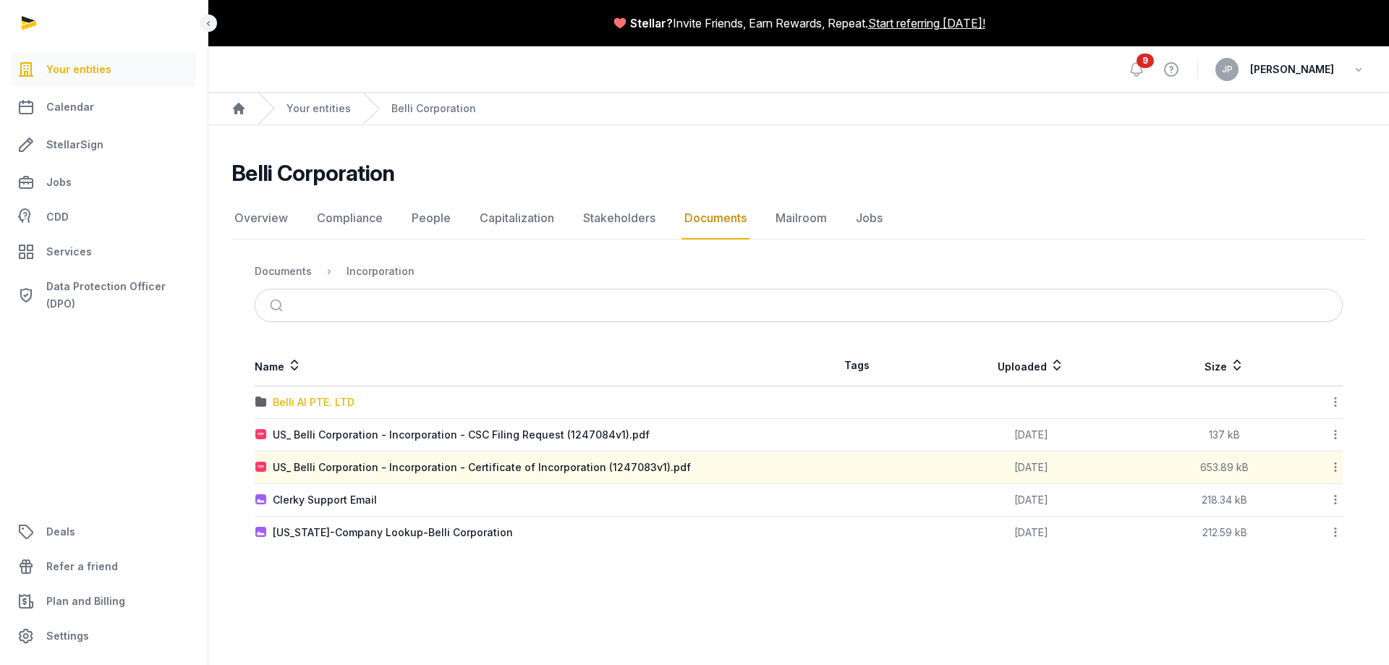
click at [325, 398] on div "Belli AI PTE. LTD" at bounding box center [314, 402] width 82 height 14
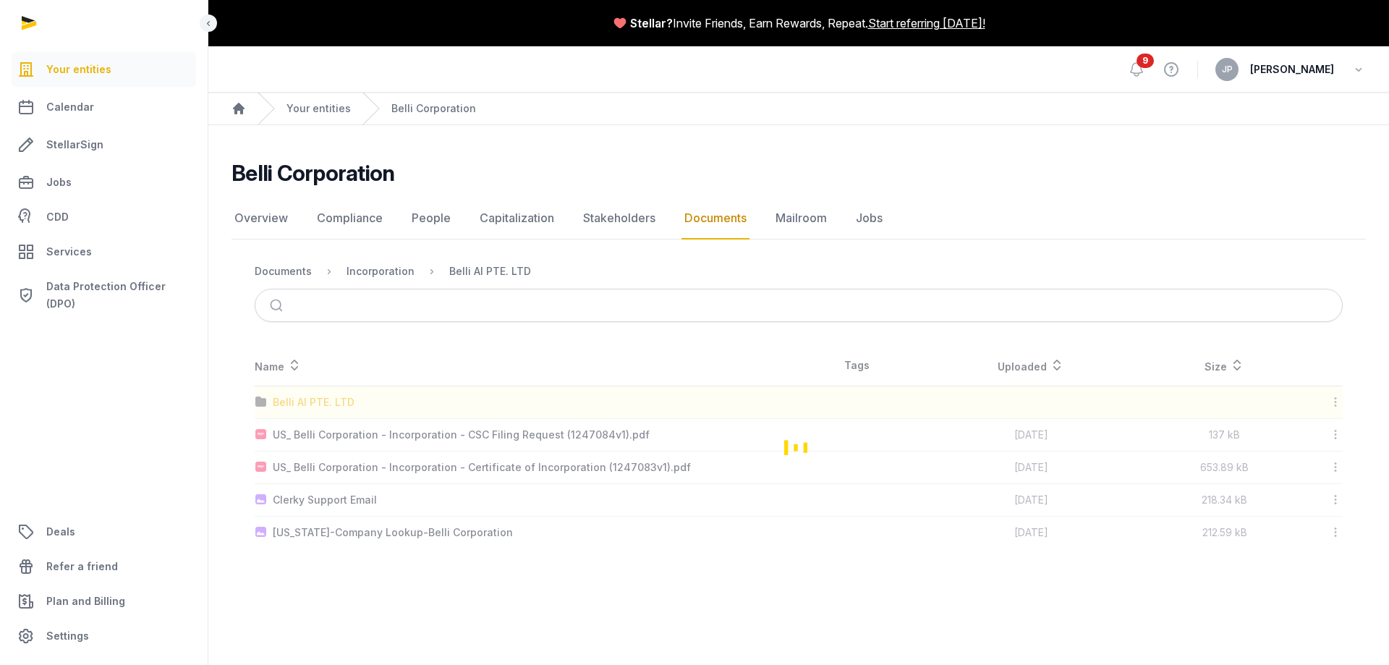
click at [325, 398] on div "Loading" at bounding box center [798, 446] width 1134 height 203
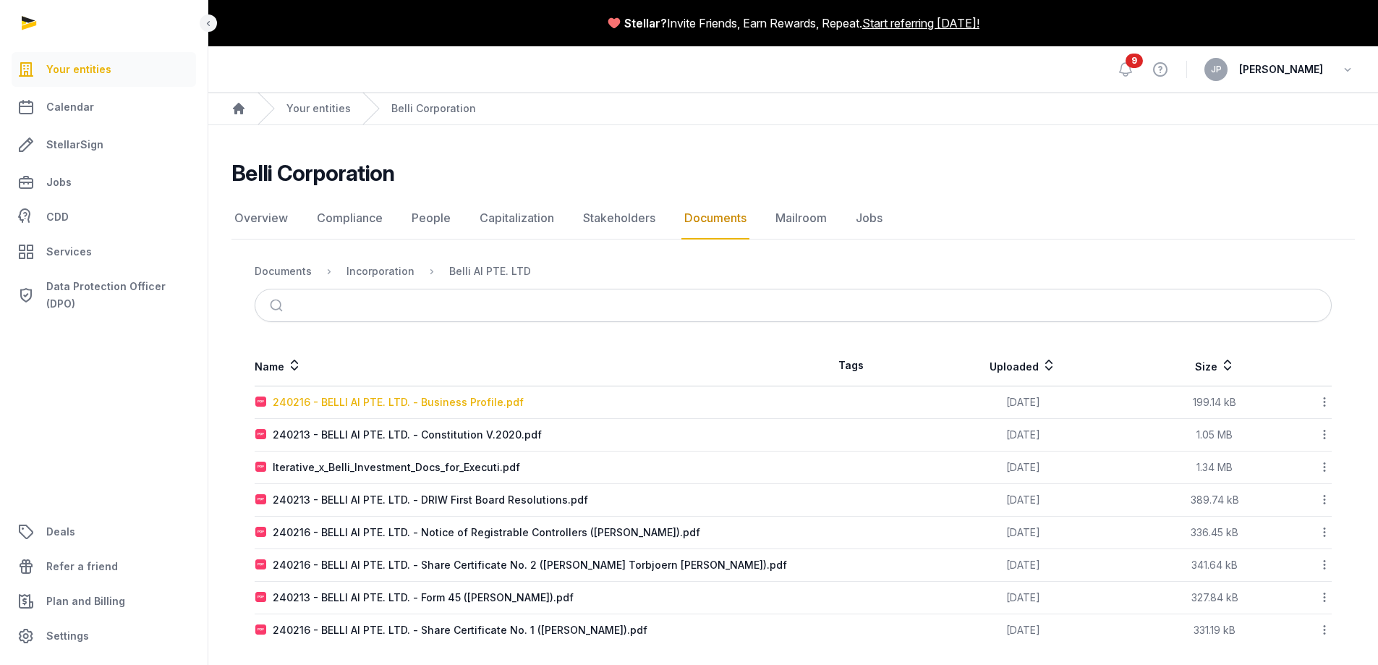
click at [346, 408] on div "240216 - BELLI AI PTE. LTD. - Business Profile.pdf" at bounding box center [398, 402] width 251 height 14
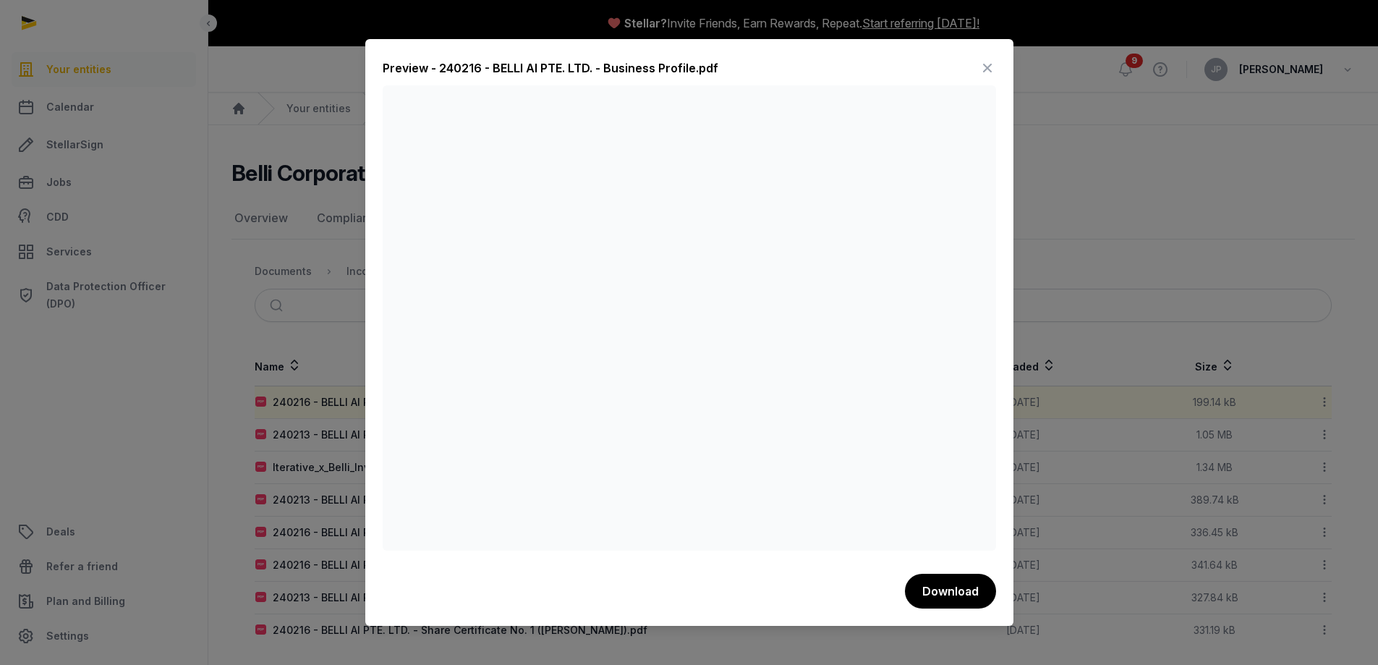
click at [1071, 325] on div at bounding box center [689, 332] width 1378 height 665
click at [983, 64] on icon at bounding box center [987, 67] width 17 height 23
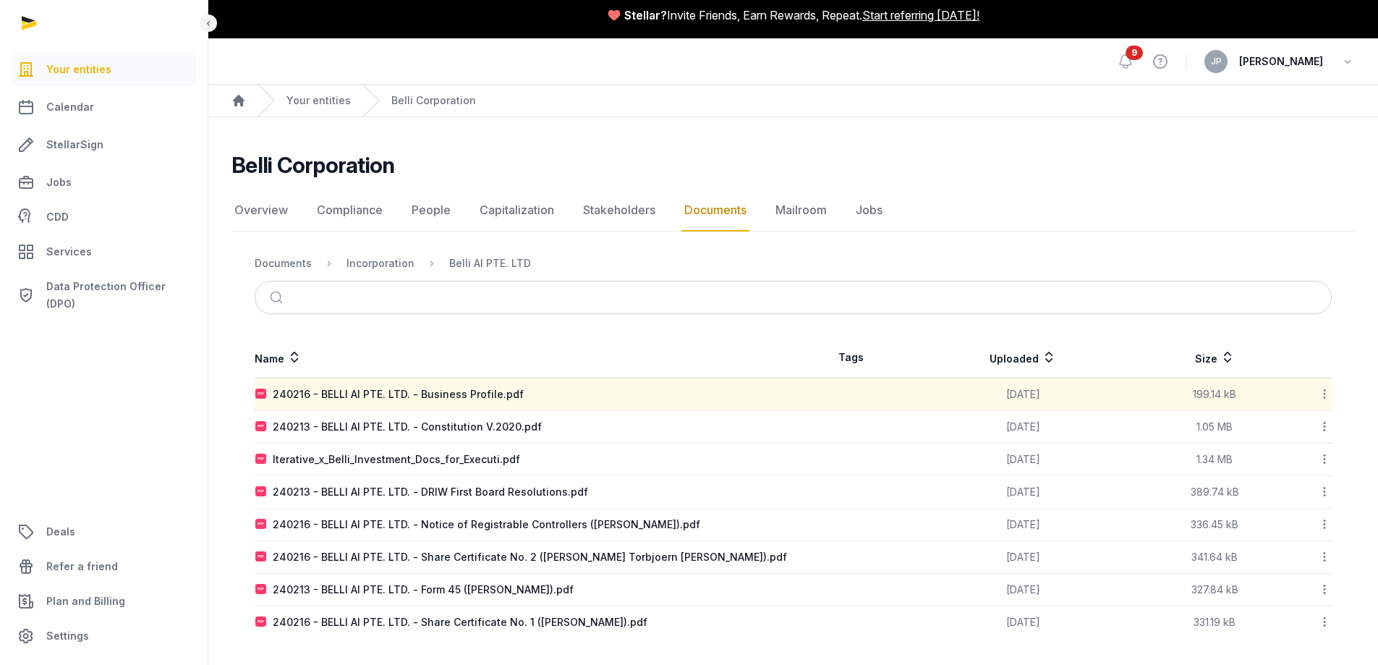
scroll to position [10, 0]
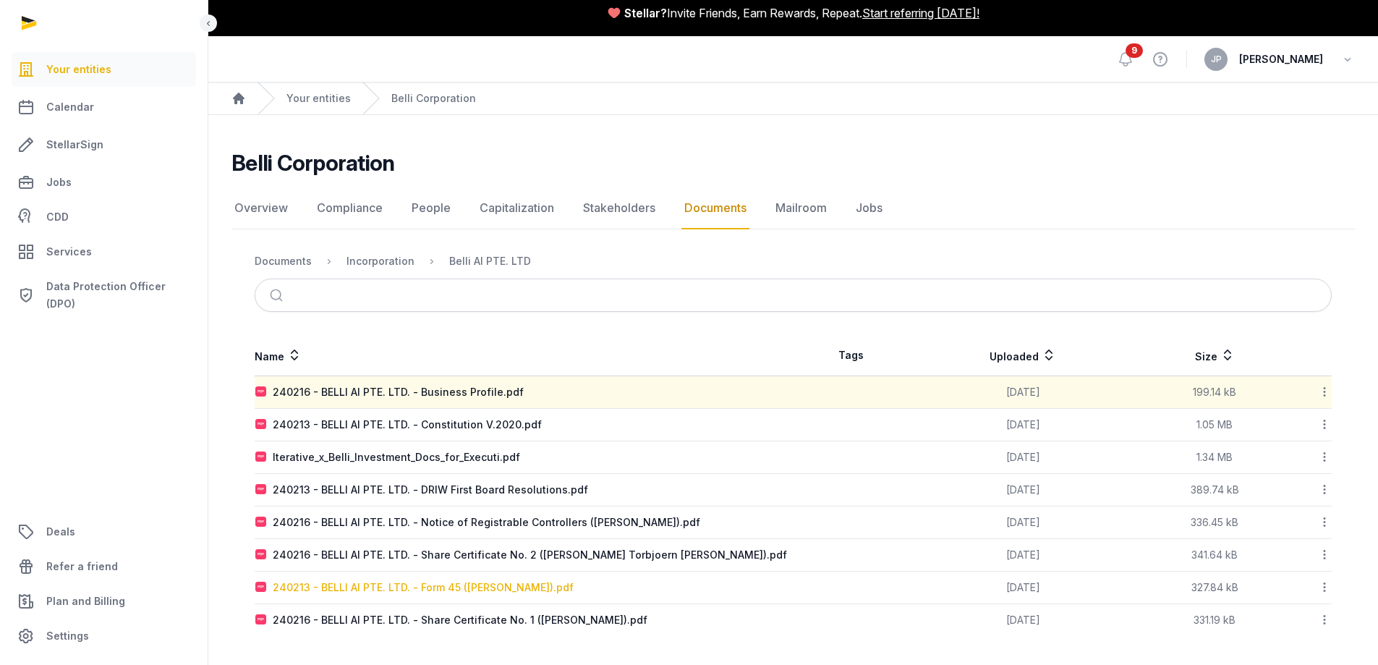
click at [384, 591] on div "240213 - BELLI AI PTE. LTD. - Form 45 ([PERSON_NAME]).pdf" at bounding box center [423, 587] width 301 height 14
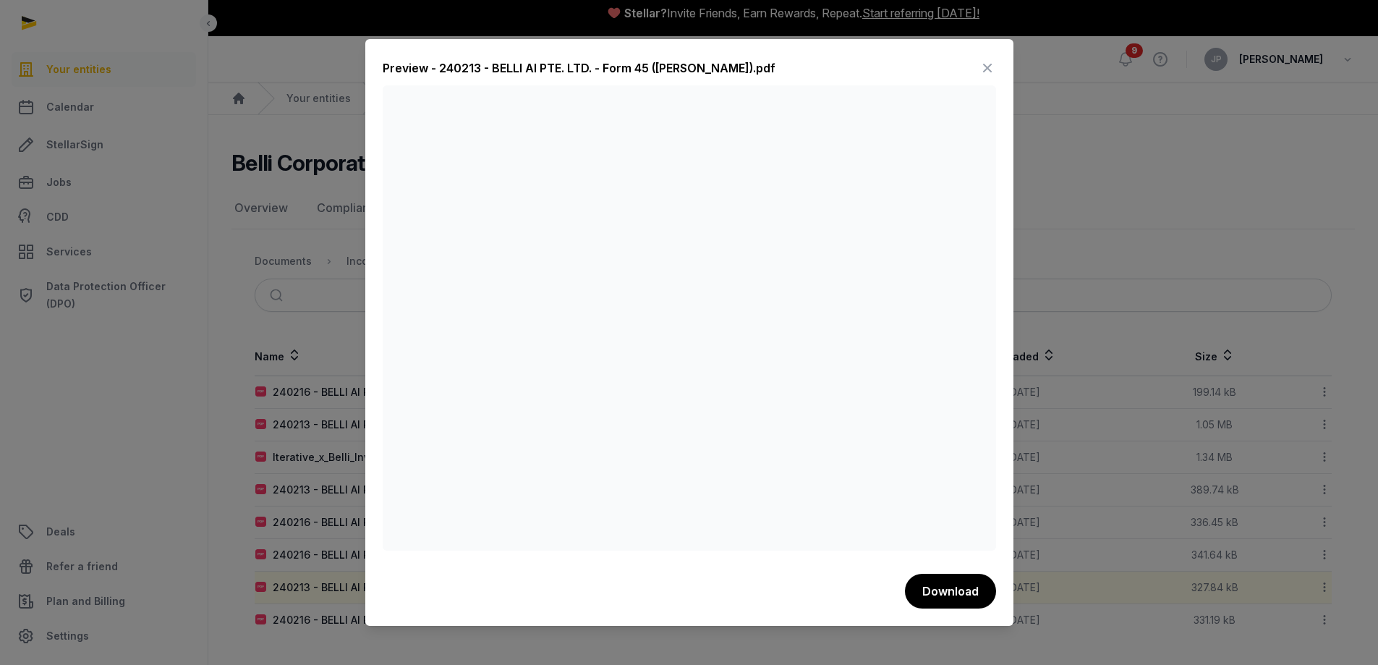
click at [991, 63] on icon at bounding box center [987, 67] width 17 height 23
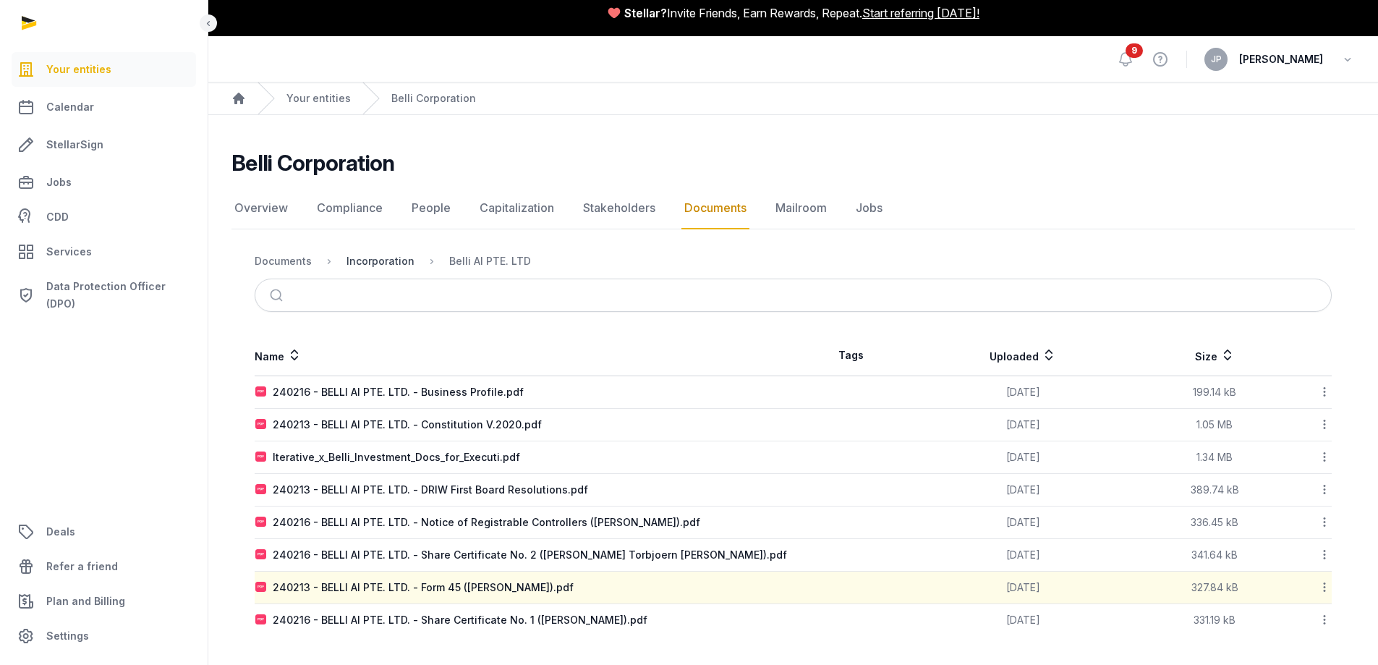
click at [398, 262] on div "Incorporation" at bounding box center [380, 261] width 68 height 14
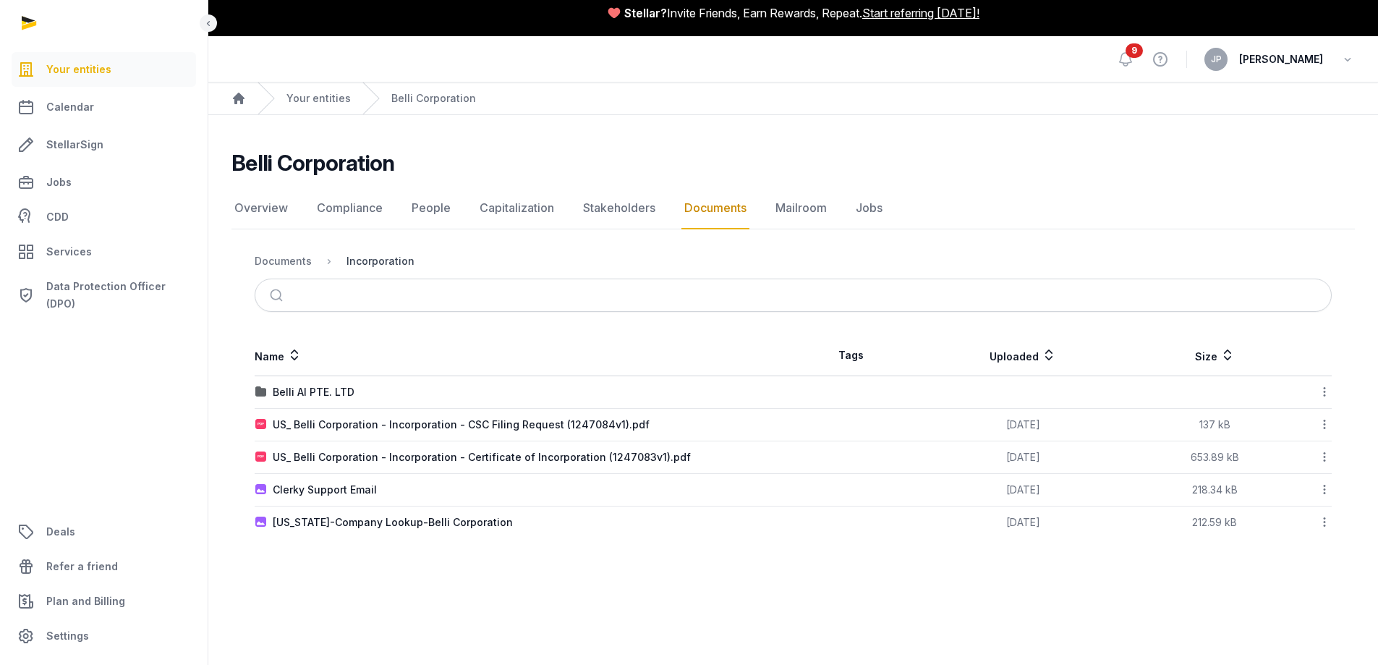
scroll to position [0, 0]
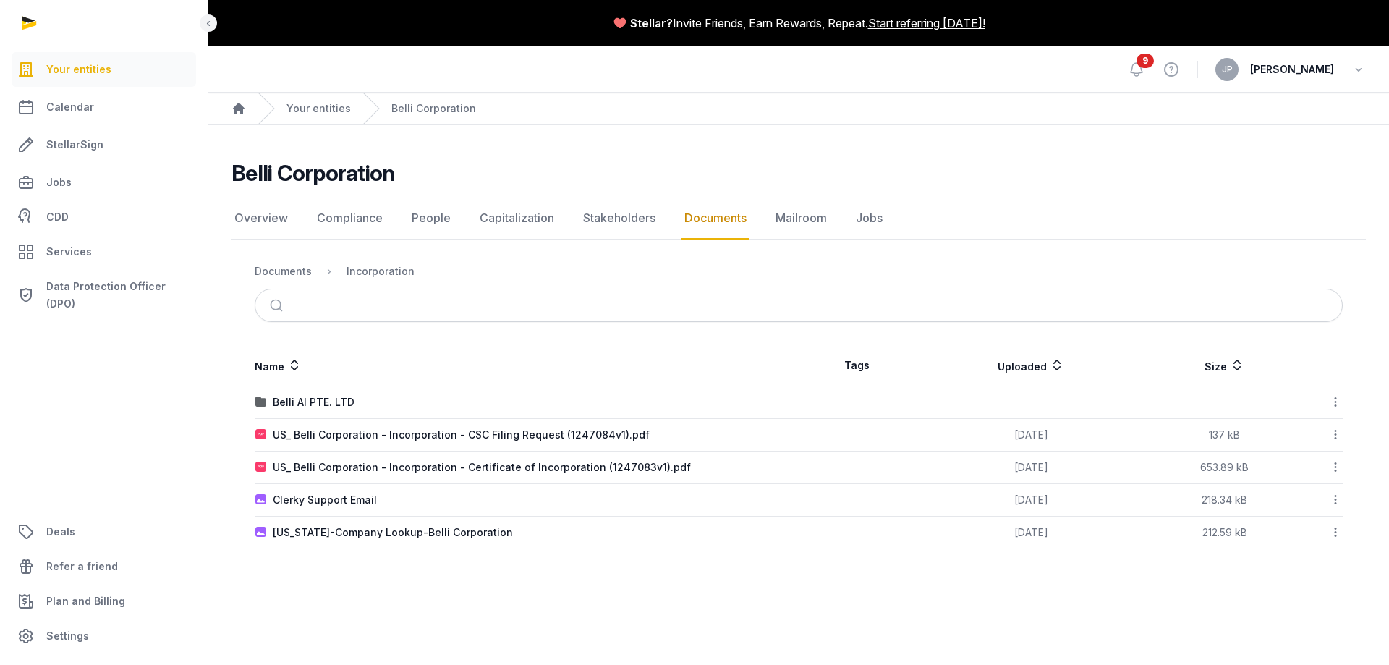
click at [289, 260] on nav "Documents Incorporation" at bounding box center [799, 271] width 1088 height 35
click at [287, 273] on div "Documents" at bounding box center [283, 271] width 57 height 14
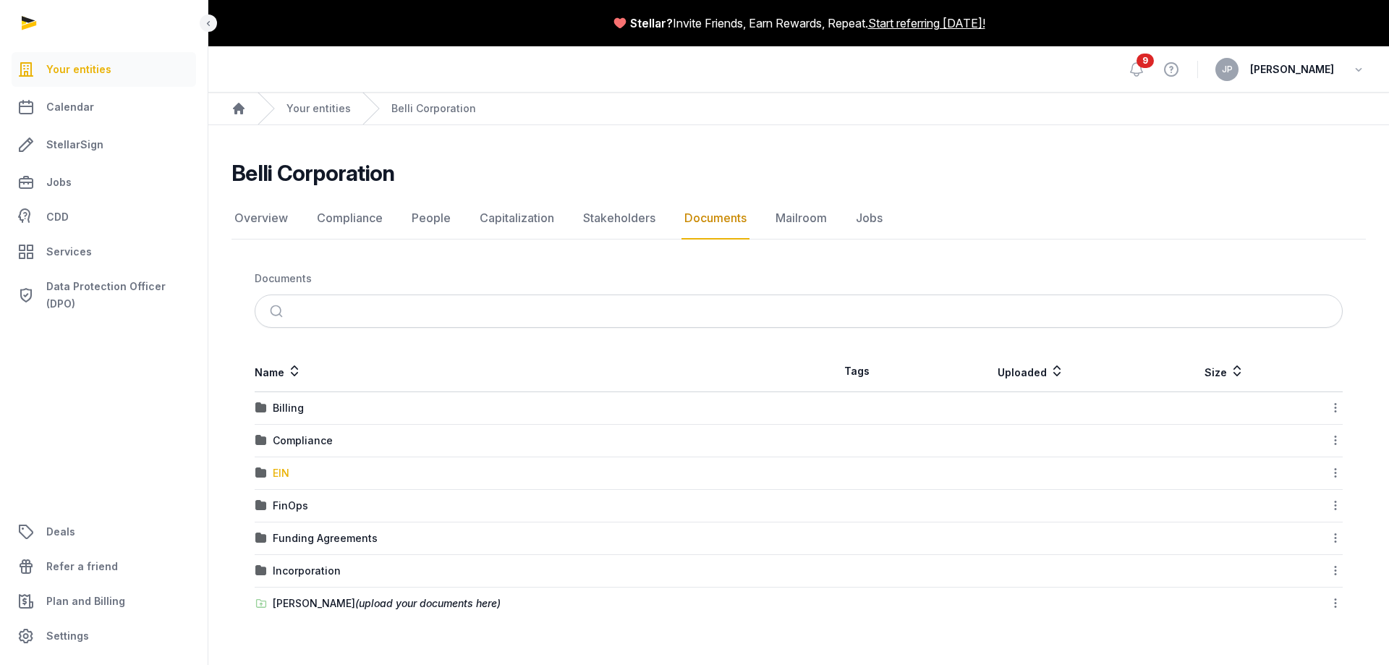
click at [285, 472] on div "EIN" at bounding box center [281, 473] width 17 height 14
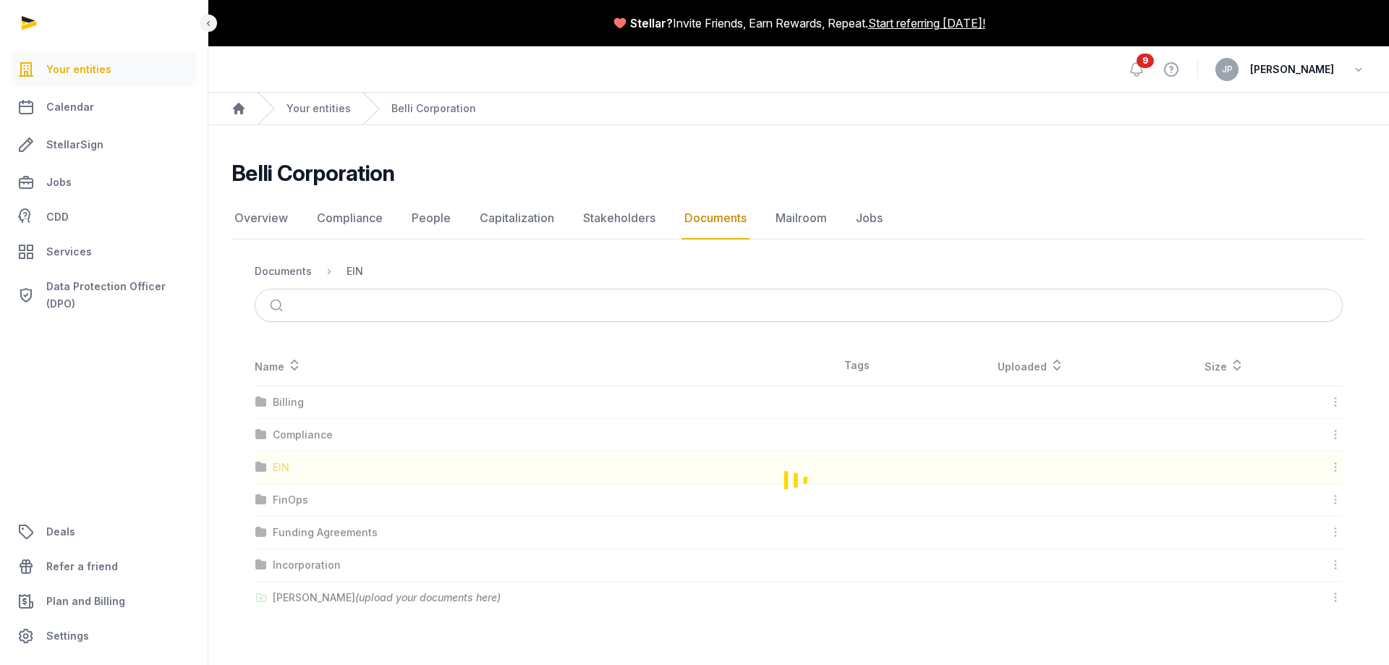
click at [285, 472] on div "Loading" at bounding box center [798, 479] width 1134 height 268
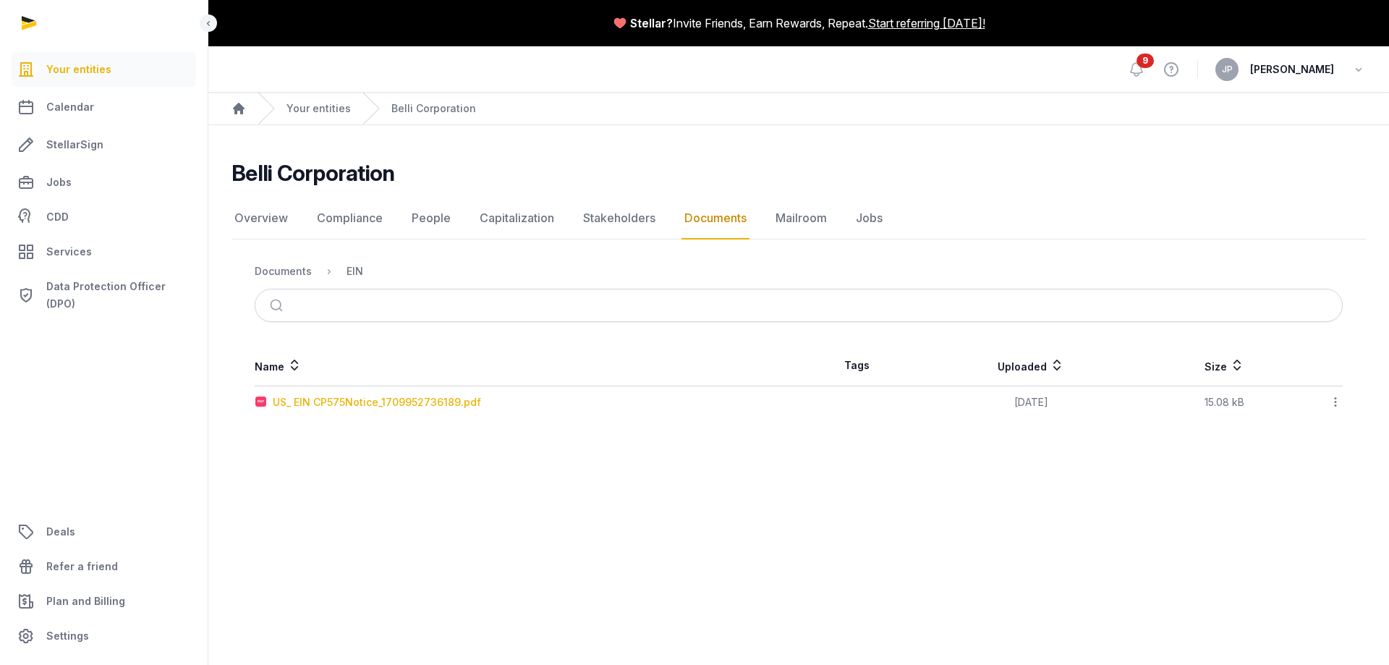
click at [328, 406] on div "US_ EIN CP575Notice_1709952736189.pdf" at bounding box center [377, 402] width 208 height 14
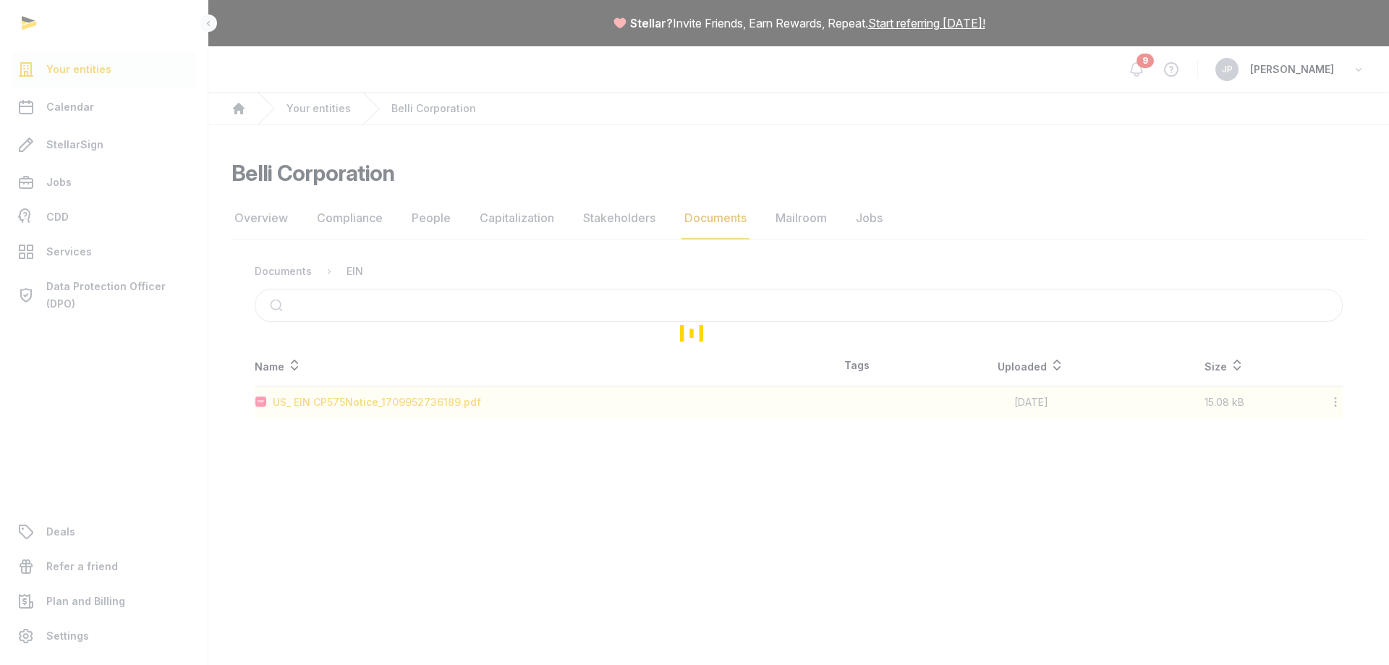
click at [328, 406] on div "Loading" at bounding box center [694, 332] width 1389 height 665
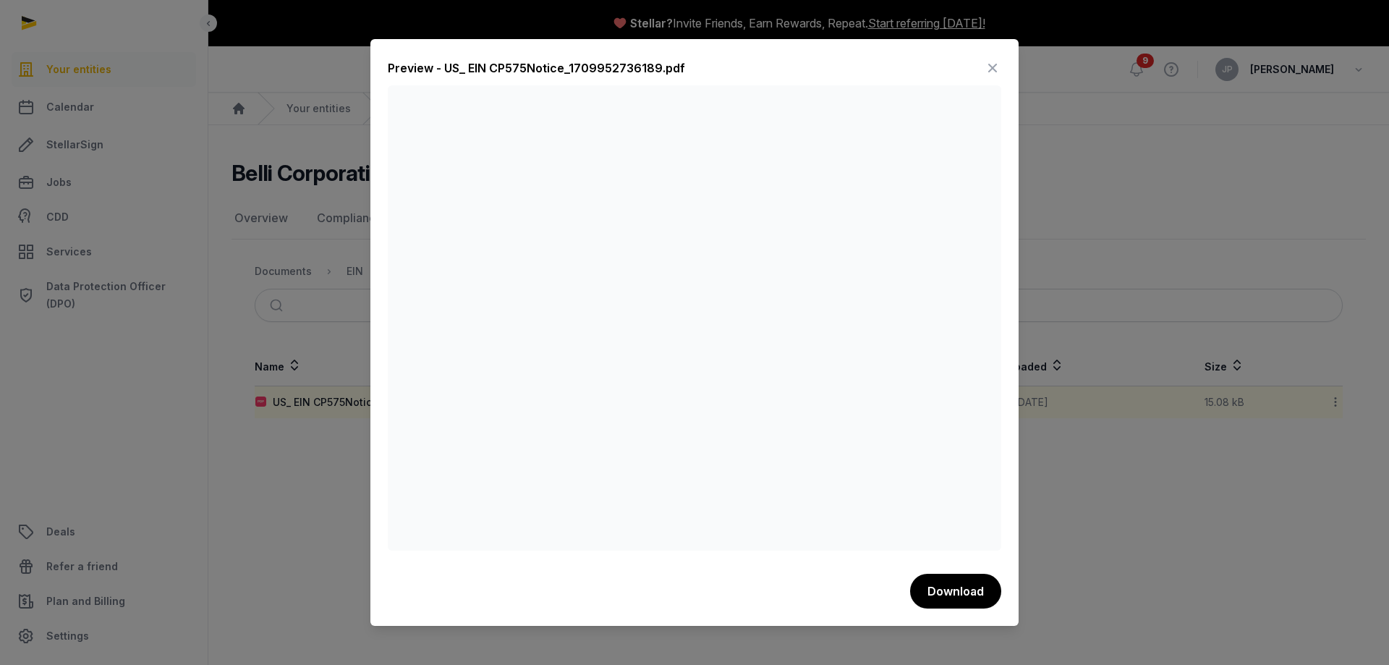
click at [356, 472] on div at bounding box center [694, 332] width 1389 height 665
drag, startPoint x: 289, startPoint y: 464, endPoint x: 367, endPoint y: 422, distance: 89.3
click at [291, 464] on div at bounding box center [694, 332] width 1389 height 665
click at [988, 69] on icon at bounding box center [992, 67] width 17 height 23
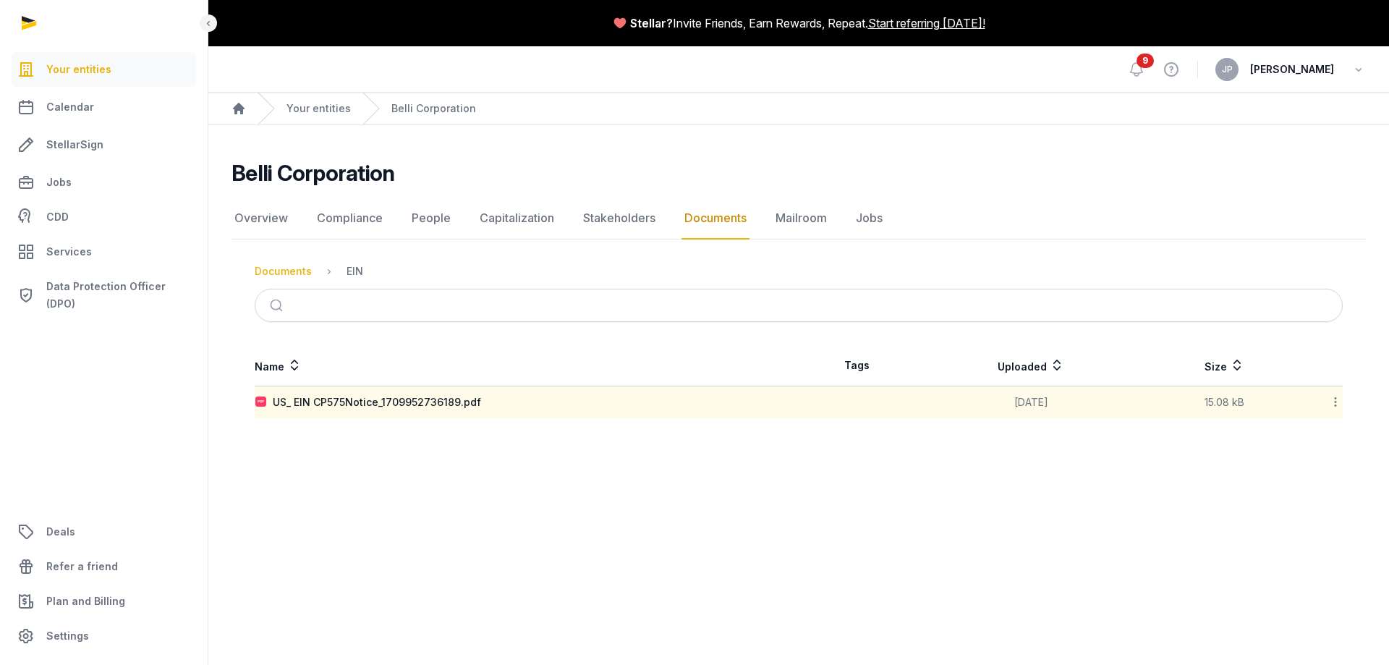
click at [281, 268] on div "Documents" at bounding box center [283, 271] width 57 height 14
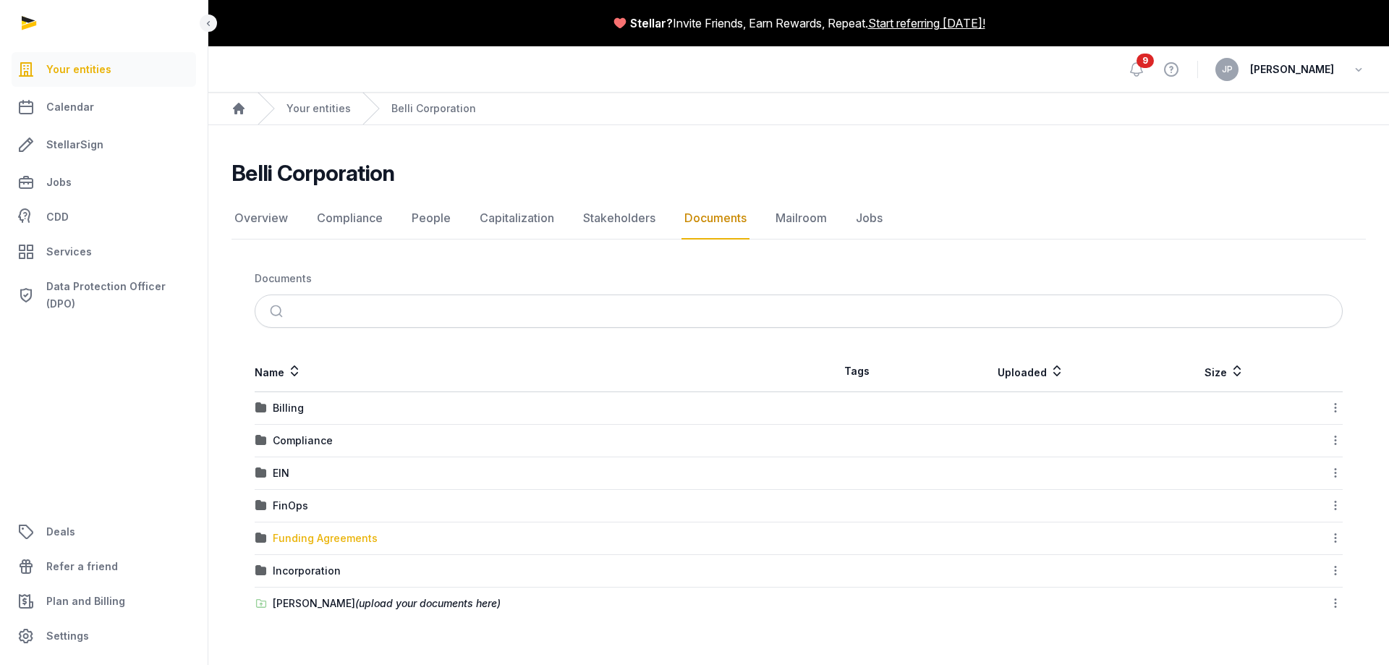
click at [337, 536] on div "Funding Agreements" at bounding box center [325, 538] width 105 height 14
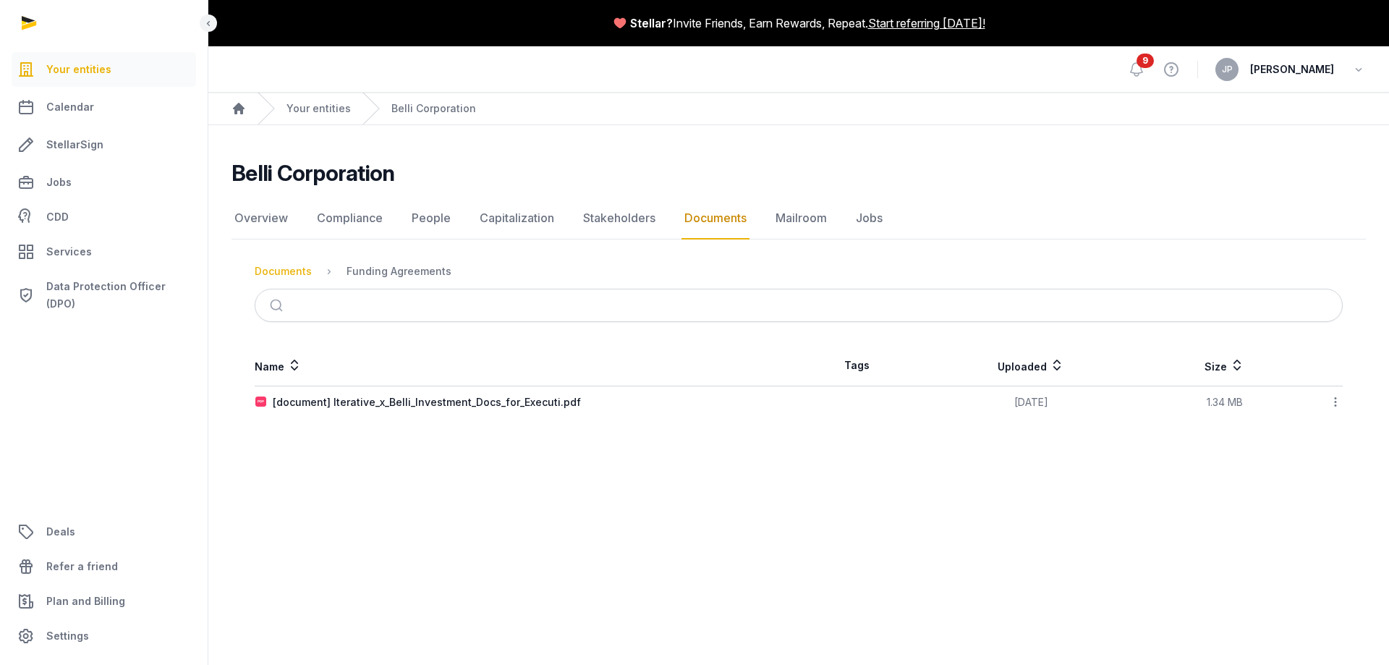
click at [295, 264] on div "Documents" at bounding box center [283, 271] width 57 height 14
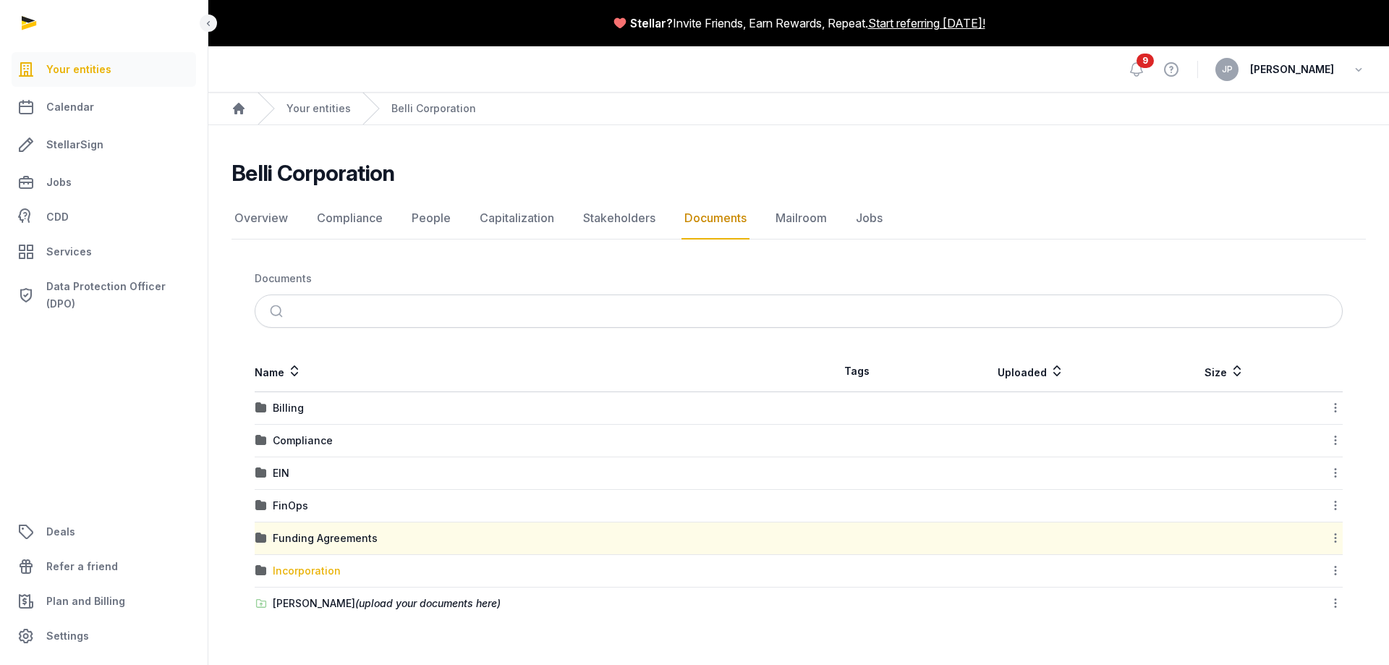
click at [308, 573] on div "Incorporation" at bounding box center [307, 570] width 68 height 14
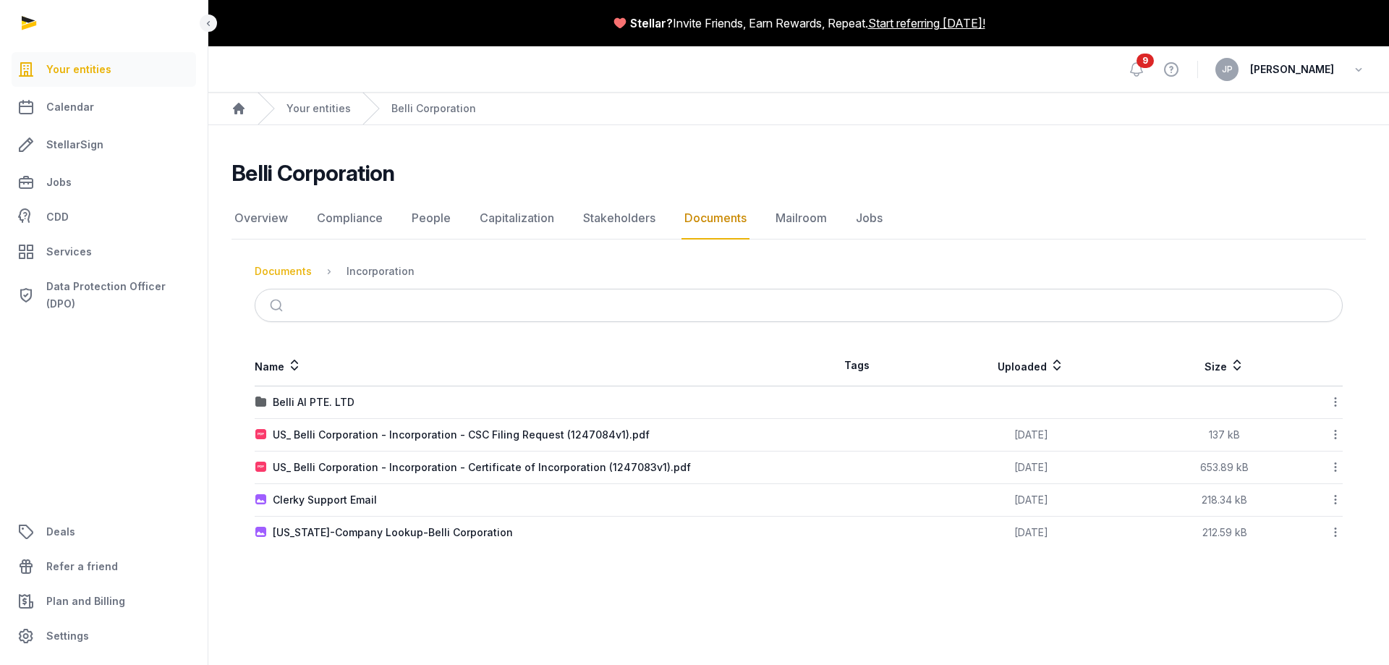
click at [288, 268] on div "Documents" at bounding box center [283, 271] width 57 height 14
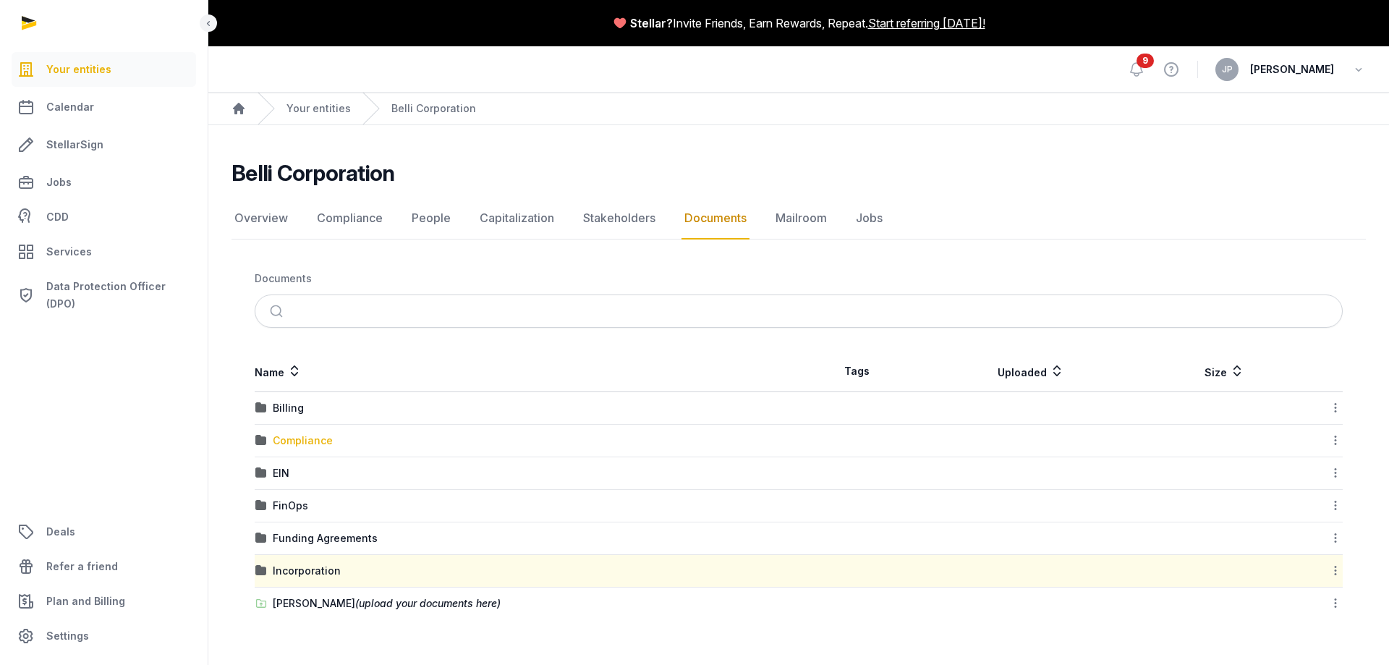
click at [305, 439] on div "Compliance" at bounding box center [303, 440] width 60 height 14
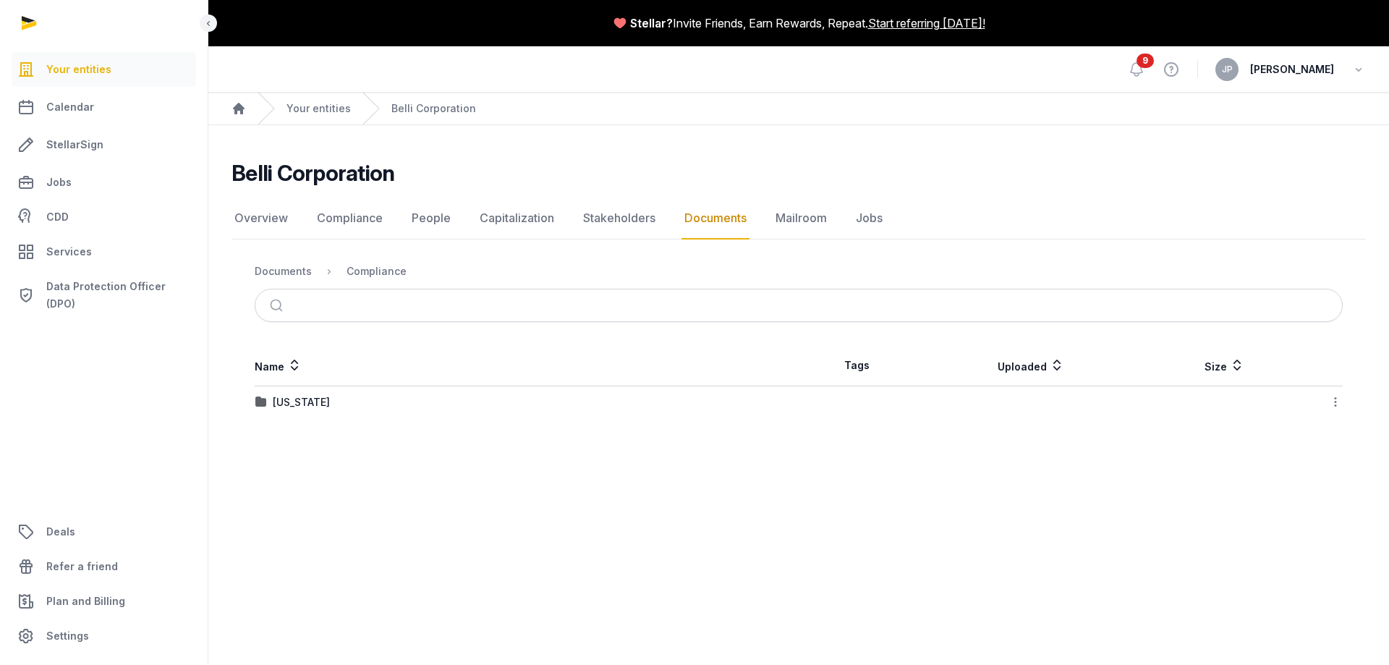
click at [325, 401] on div "[US_STATE]" at bounding box center [526, 402] width 542 height 14
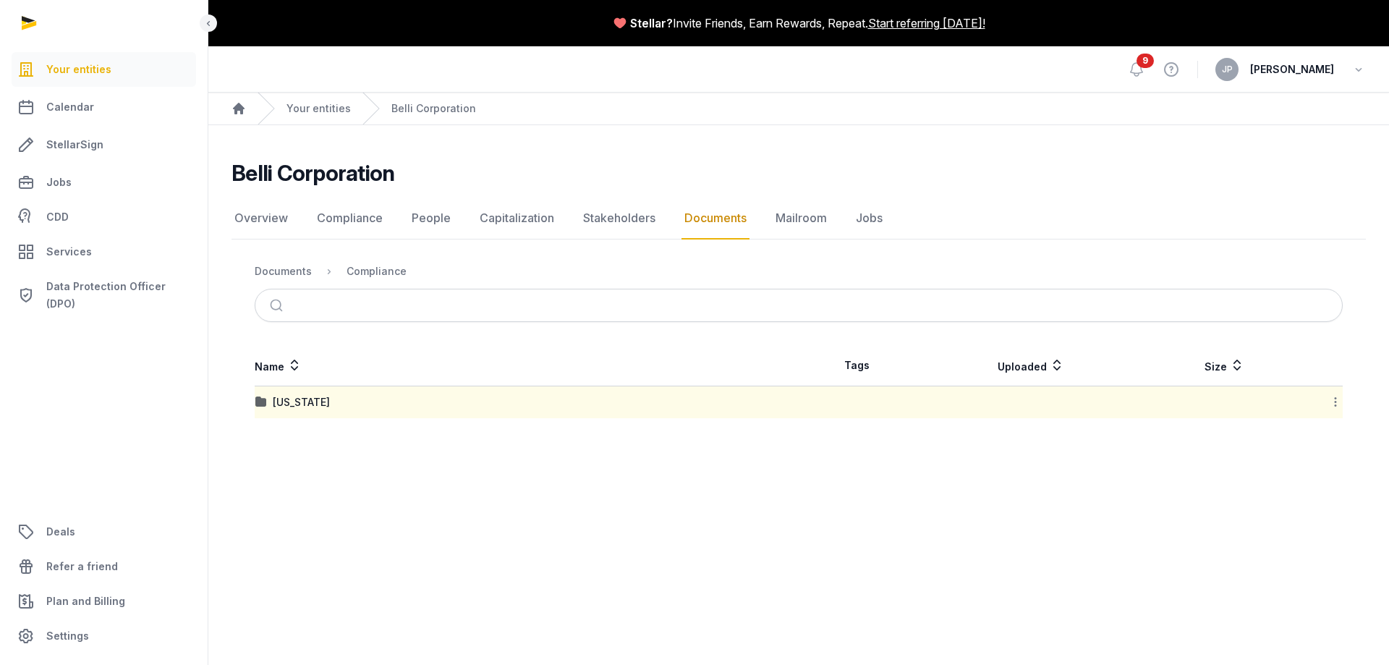
click at [324, 401] on div "[US_STATE]" at bounding box center [526, 402] width 542 height 14
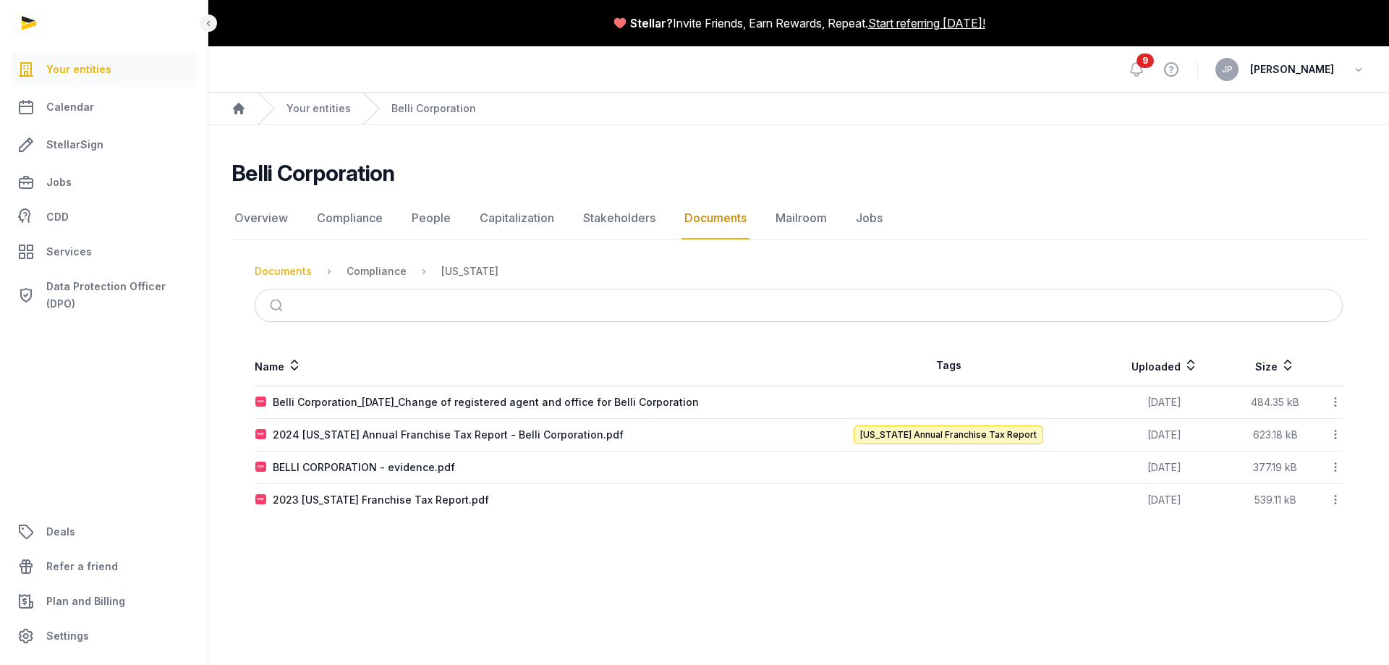
click at [273, 276] on div "Documents" at bounding box center [283, 271] width 57 height 14
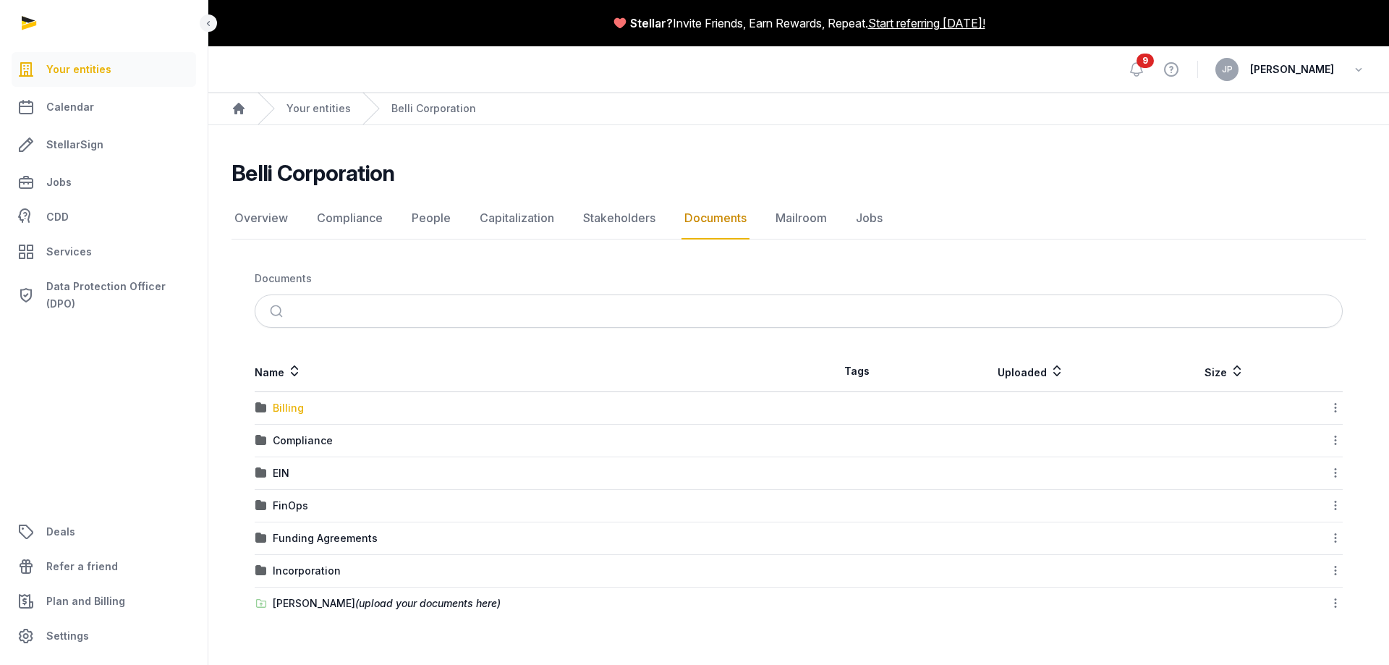
click at [291, 409] on div "Billing" at bounding box center [288, 408] width 31 height 14
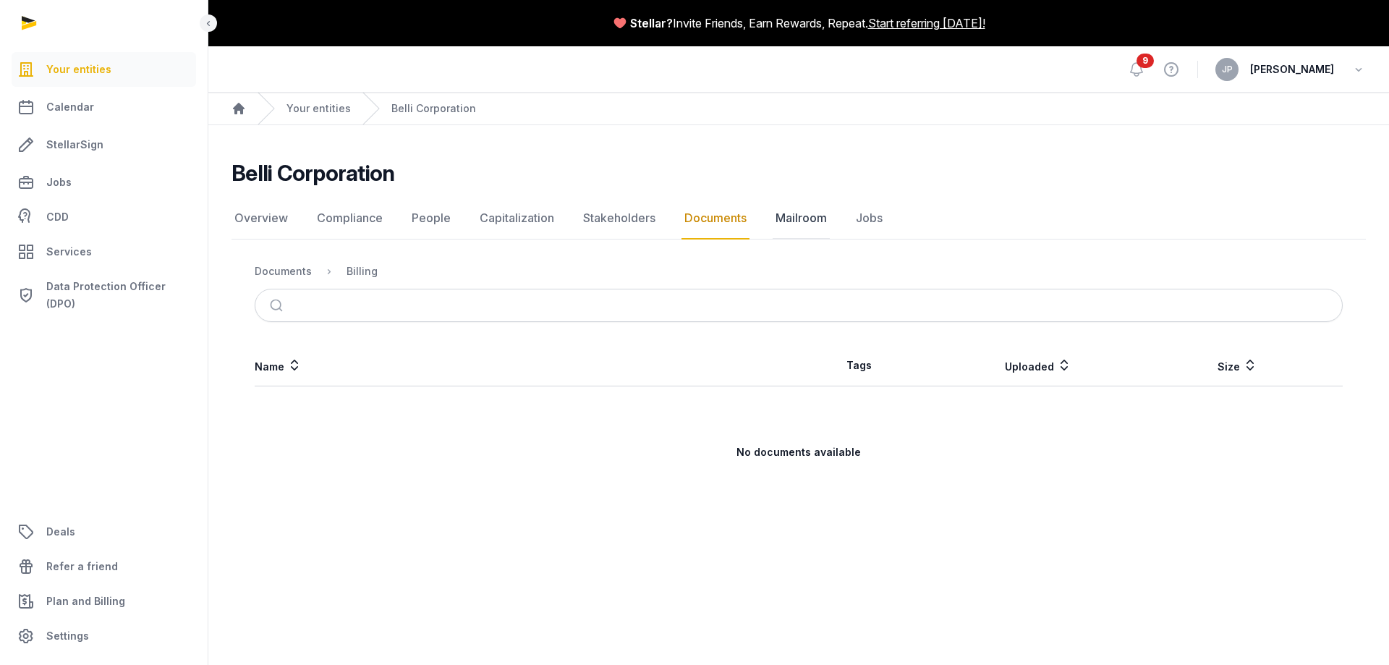
click at [780, 227] on link "Mailroom" at bounding box center [800, 218] width 57 height 42
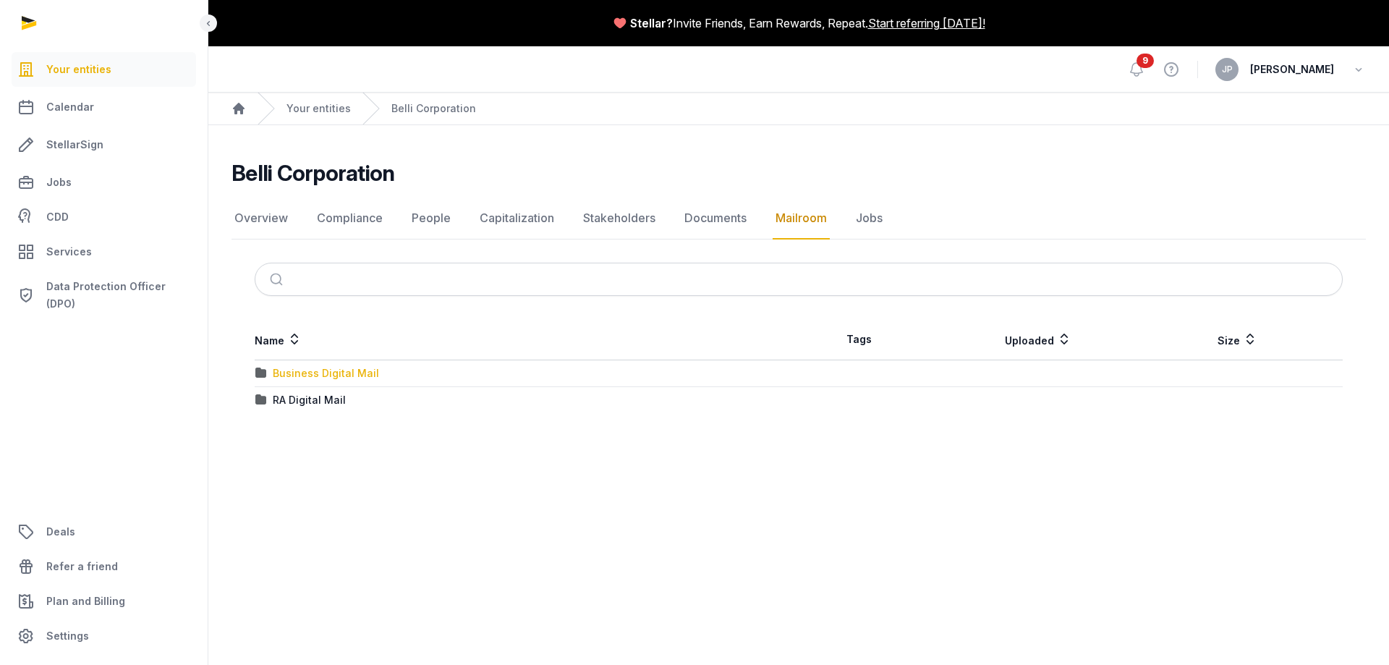
click at [307, 379] on div "Business Digital Mail" at bounding box center [326, 373] width 106 height 14
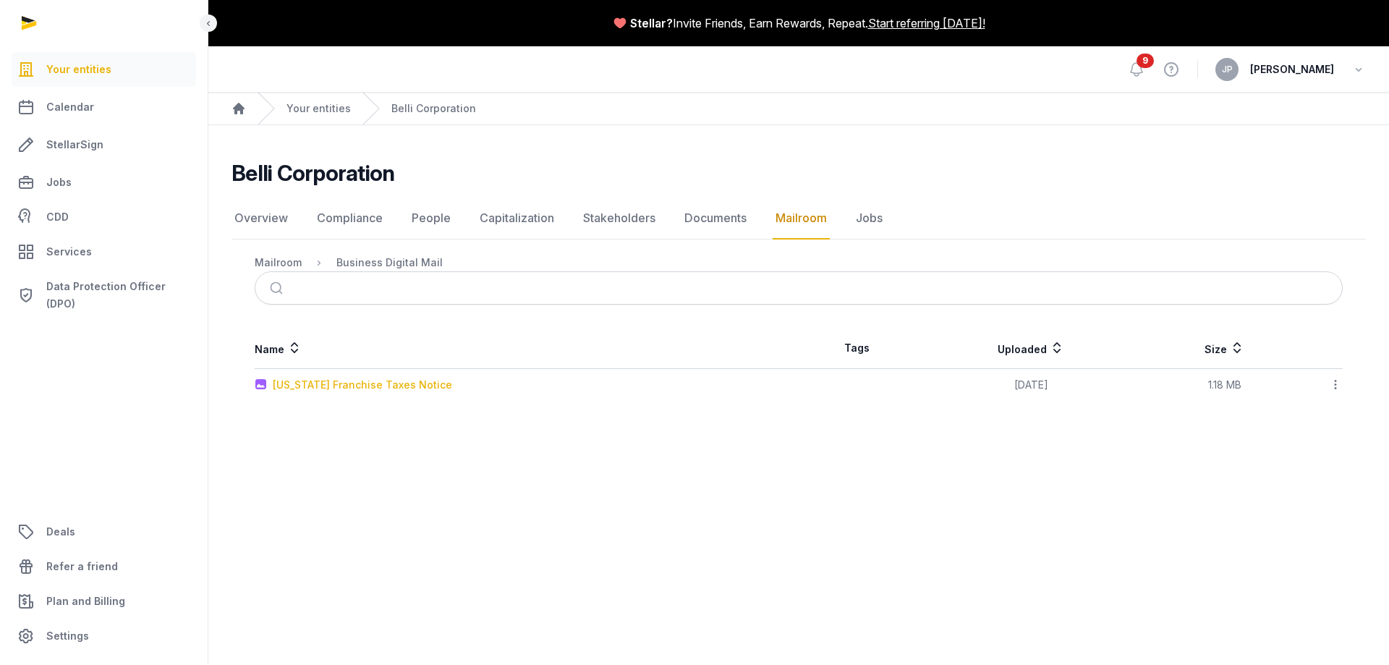
click at [315, 386] on div "[US_STATE] Franchise Taxes Notice" at bounding box center [362, 385] width 179 height 14
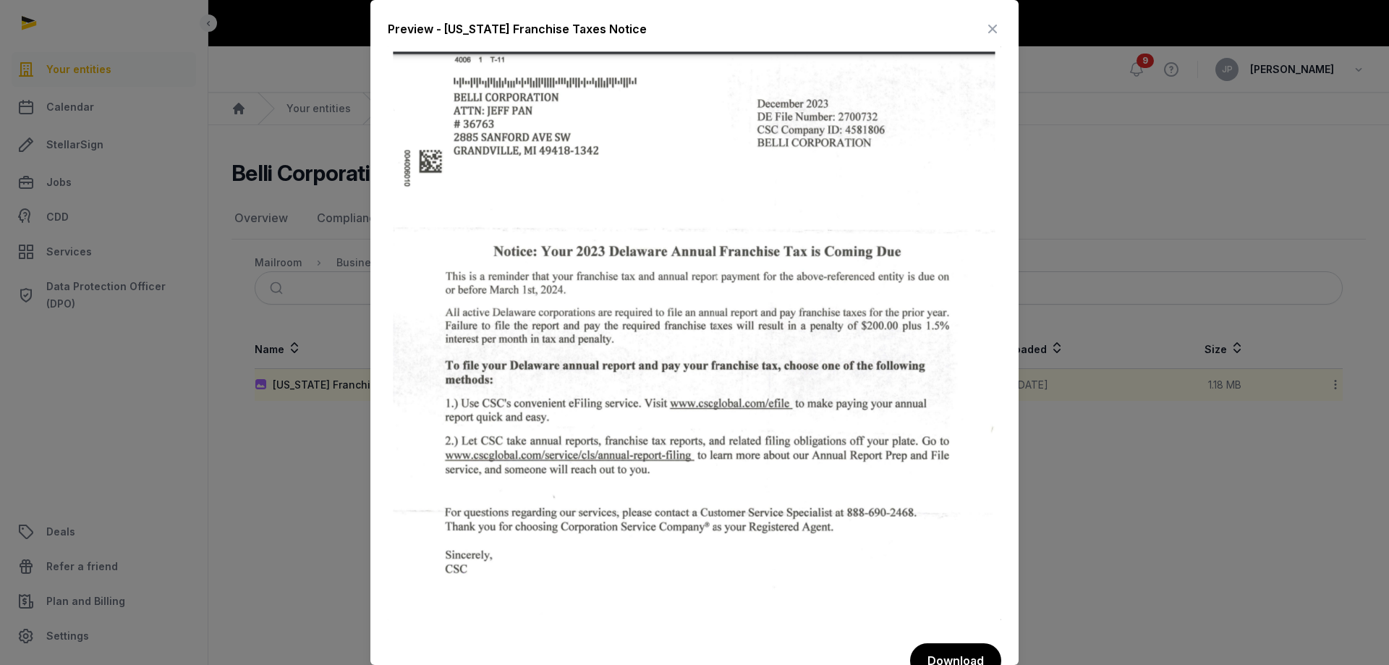
click at [984, 28] on icon at bounding box center [992, 28] width 17 height 23
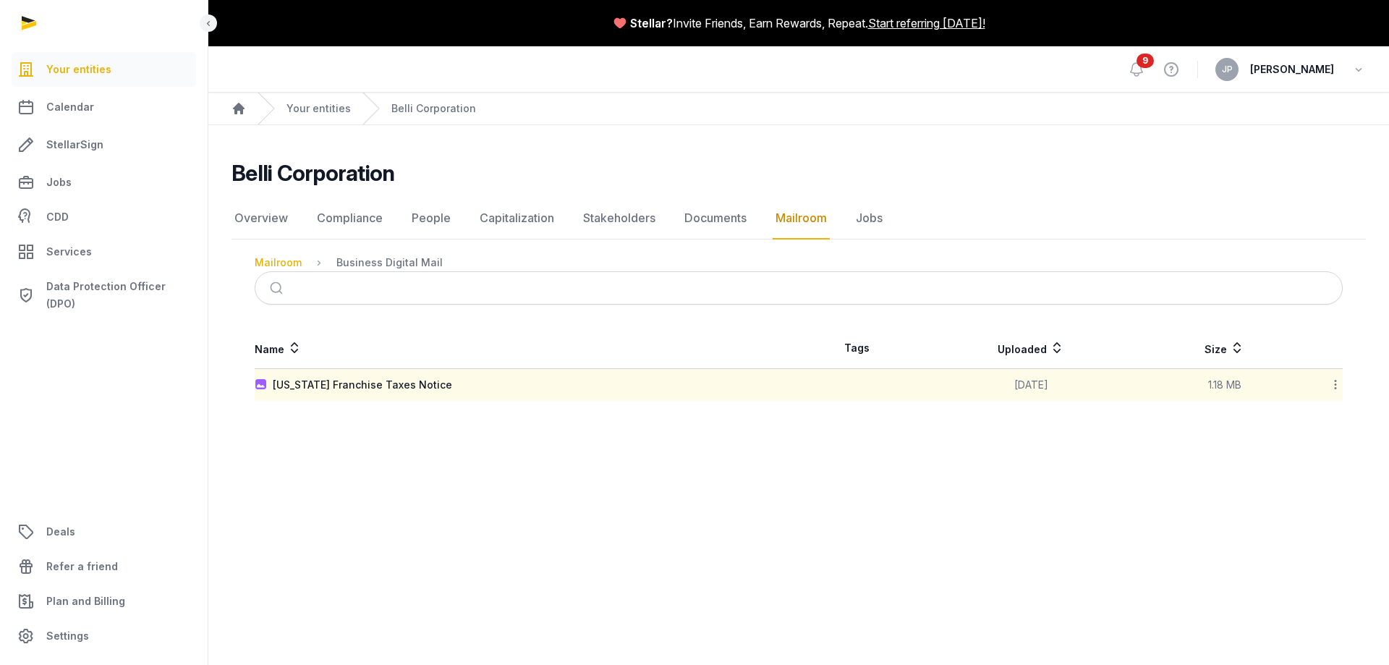
click at [280, 255] on div "Mailroom" at bounding box center [278, 262] width 47 height 14
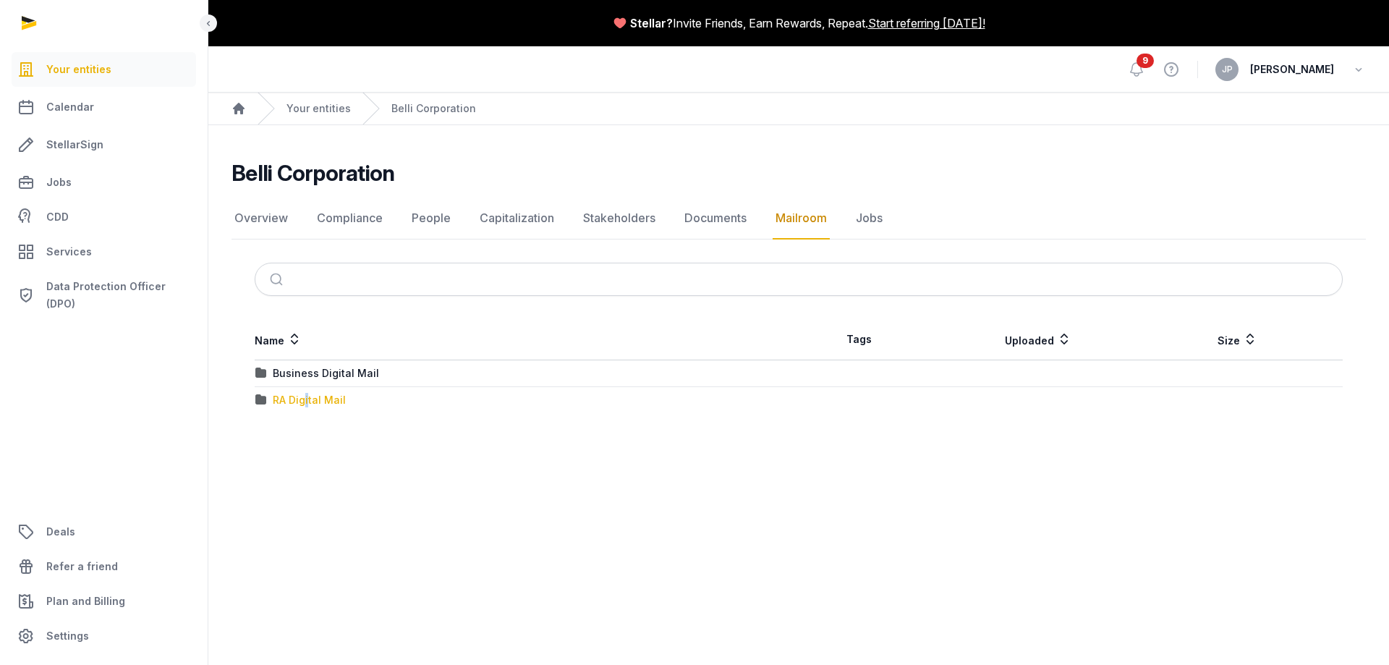
click at [307, 404] on div "RA Digital Mail" at bounding box center [309, 400] width 73 height 14
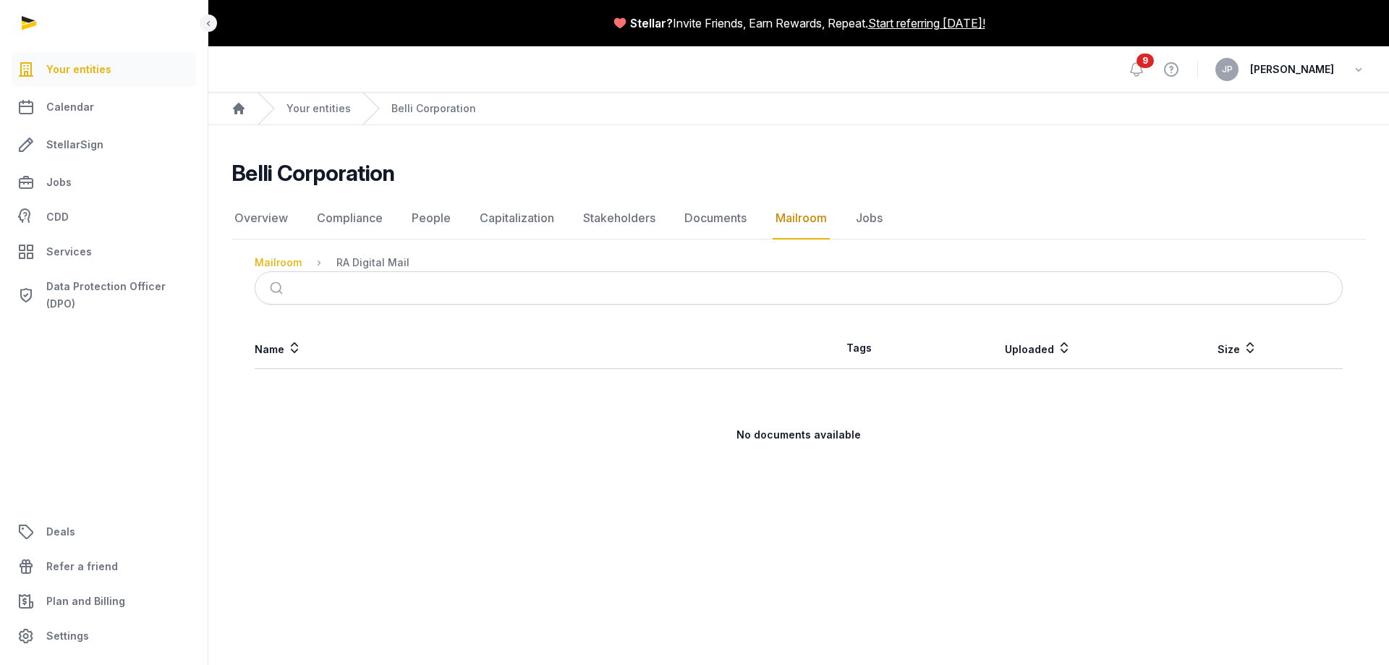
click at [288, 261] on div "Mailroom" at bounding box center [278, 262] width 47 height 14
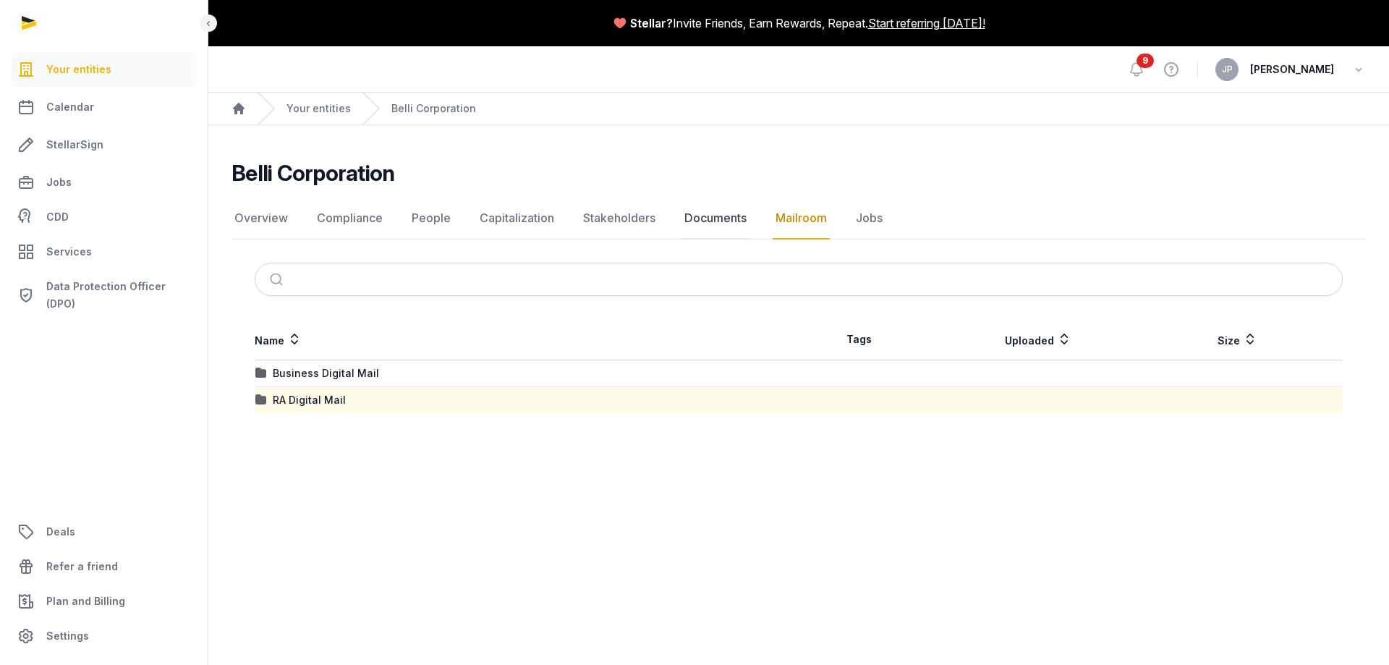
click at [688, 218] on link "Documents" at bounding box center [715, 218] width 68 height 42
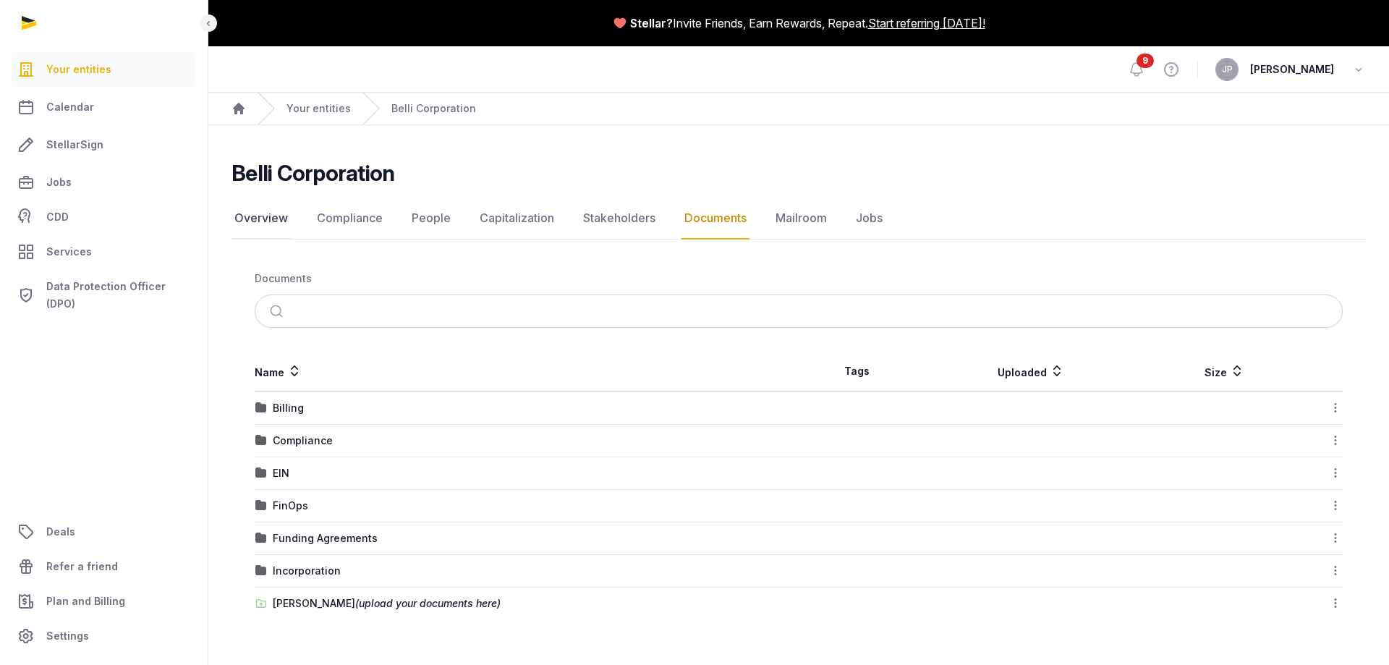
click at [272, 226] on link "Overview" at bounding box center [260, 218] width 59 height 42
